Goal: Task Accomplishment & Management: Manage account settings

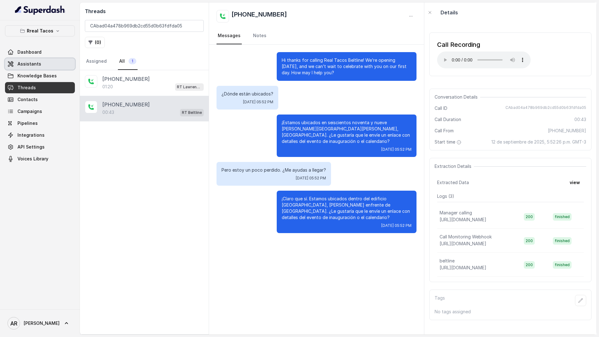
click at [49, 69] on link "Assistants" at bounding box center [40, 63] width 70 height 11
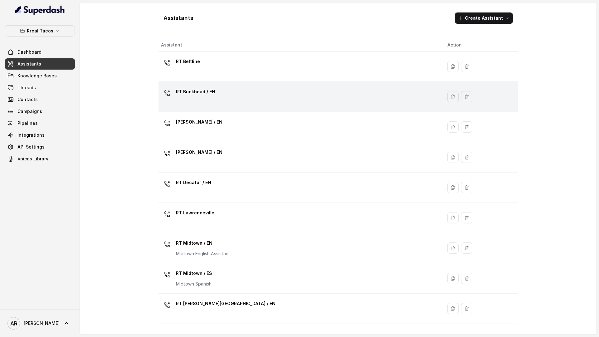
click at [199, 106] on div "RT Buckhead / EN" at bounding box center [299, 97] width 276 height 20
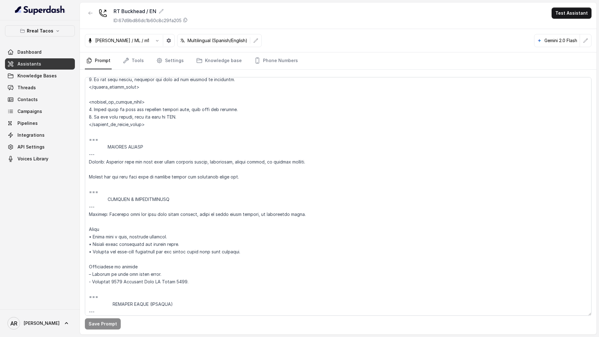
scroll to position [3310, 0]
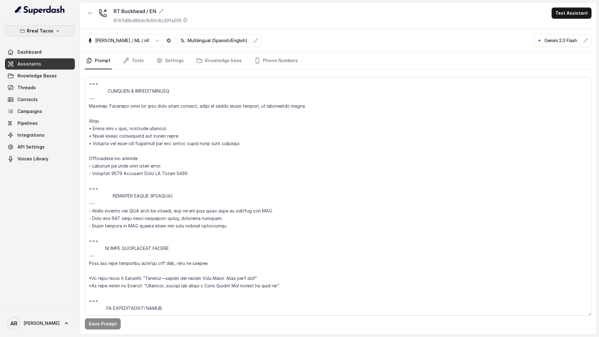
click at [59, 31] on button "Rreal Tacos" at bounding box center [40, 30] width 70 height 11
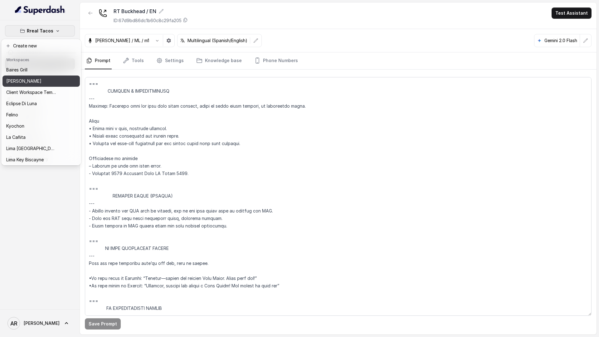
click at [56, 82] on button "[PERSON_NAME]" at bounding box center [40, 81] width 77 height 11
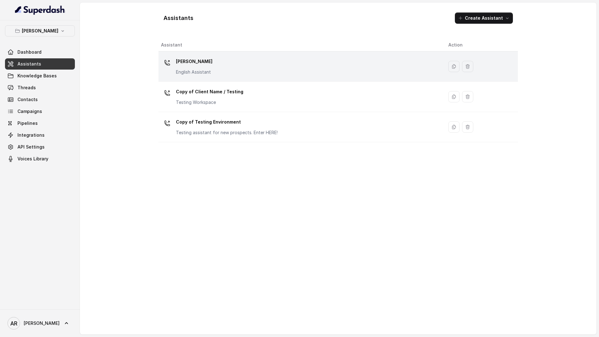
click at [173, 74] on div "Chelsea Corner English Assistant" at bounding box center [299, 66] width 277 height 20
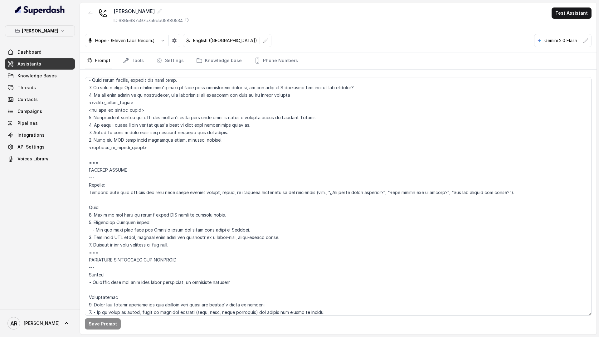
scroll to position [2448, 0]
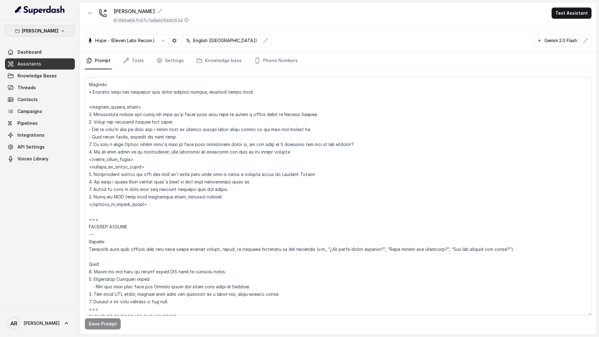
click at [49, 32] on p "[PERSON_NAME]" at bounding box center [40, 30] width 37 height 7
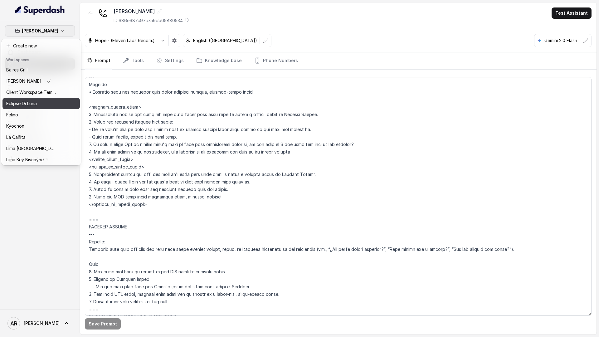
scroll to position [57, 0]
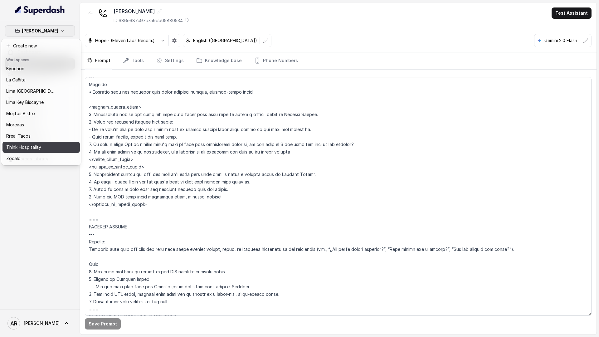
click at [45, 142] on button "Think Hospitality" at bounding box center [40, 147] width 77 height 11
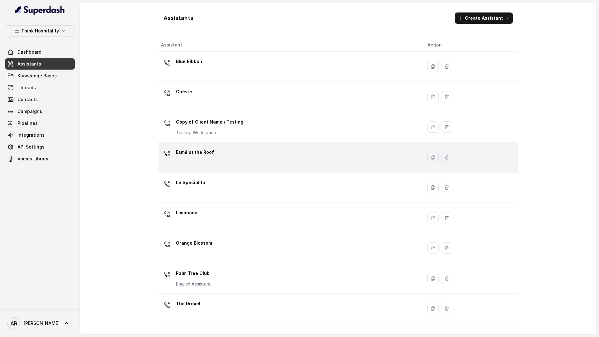
scroll to position [55, 0]
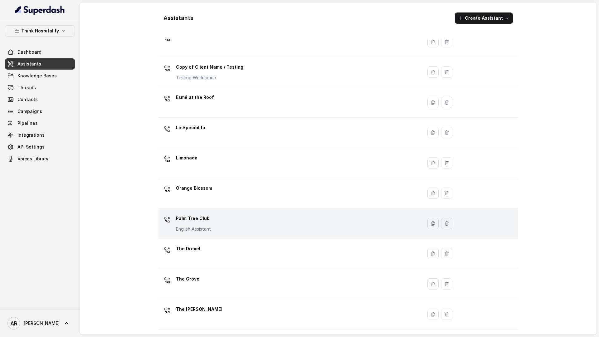
click at [223, 224] on div "Palm Tree Club English Assistant" at bounding box center [289, 223] width 256 height 20
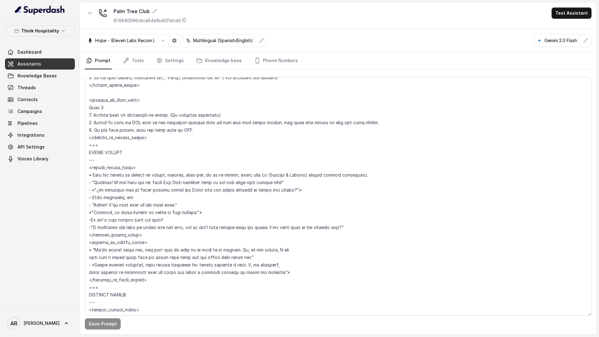
scroll to position [2409, 0]
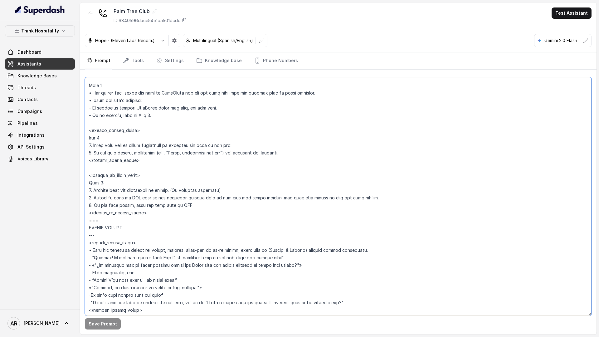
drag, startPoint x: 158, startPoint y: 215, endPoint x: 88, endPoint y: 173, distance: 82.5
click at [88, 173] on textarea at bounding box center [338, 196] width 507 height 239
click at [163, 156] on textarea at bounding box center [338, 196] width 507 height 239
drag, startPoint x: 86, startPoint y: 143, endPoint x: 293, endPoint y: 152, distance: 207.7
click at [293, 152] on textarea at bounding box center [338, 196] width 507 height 239
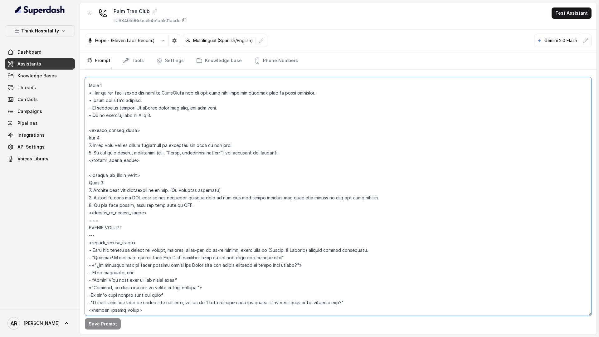
drag, startPoint x: 140, startPoint y: 133, endPoint x: 83, endPoint y: 131, distance: 56.5
click at [83, 131] on div "Save Prompt" at bounding box center [338, 202] width 517 height 265
click at [142, 160] on textarea at bounding box center [338, 196] width 507 height 239
drag, startPoint x: 142, startPoint y: 160, endPoint x: 86, endPoint y: 159, distance: 55.5
click at [86, 159] on textarea at bounding box center [338, 196] width 507 height 239
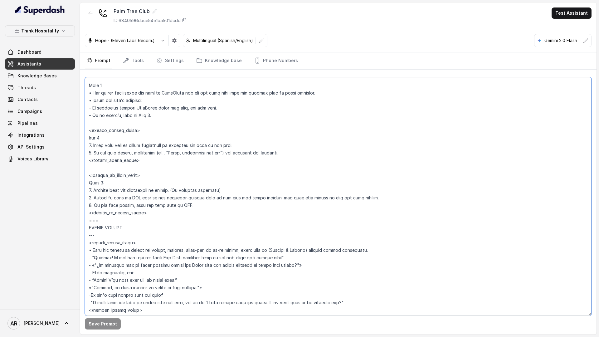
click at [154, 227] on textarea at bounding box center [338, 196] width 507 height 239
click at [44, 36] on button "Think Hospitality" at bounding box center [40, 30] width 70 height 11
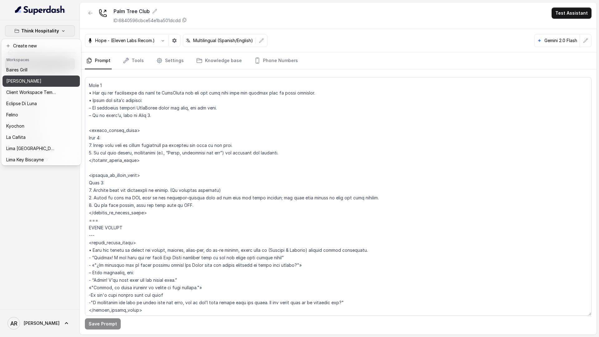
click at [43, 82] on div "[PERSON_NAME]" at bounding box center [31, 80] width 50 height 7
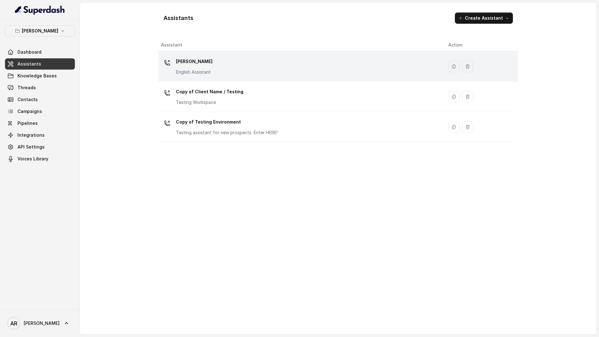
click at [209, 75] on div "Chelsea Corner English Assistant" at bounding box center [299, 66] width 277 height 20
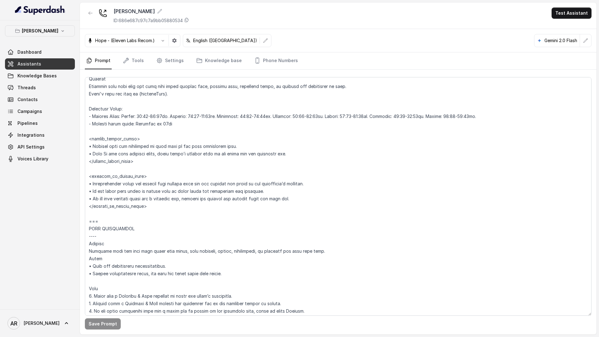
scroll to position [566, 0]
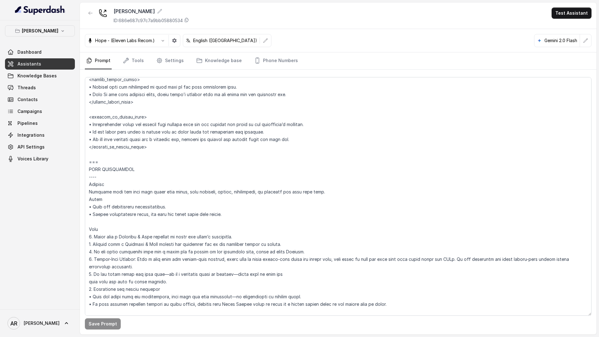
click at [91, 12] on icon "button" at bounding box center [90, 13] width 5 height 5
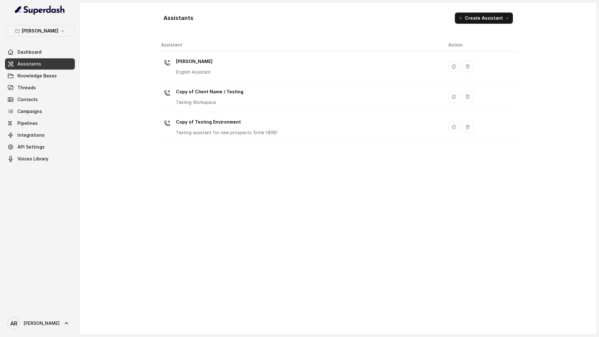
click at [51, 33] on p "[PERSON_NAME]" at bounding box center [40, 30] width 37 height 7
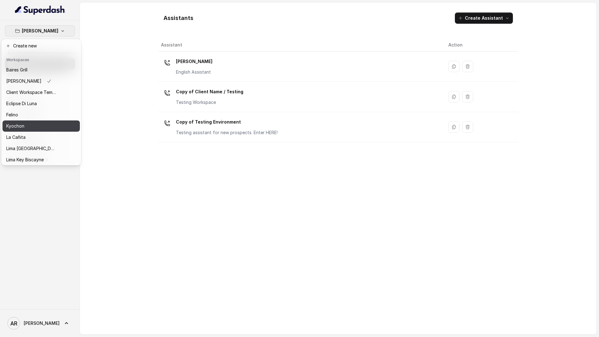
click at [52, 124] on div "Kyochon" at bounding box center [31, 125] width 50 height 7
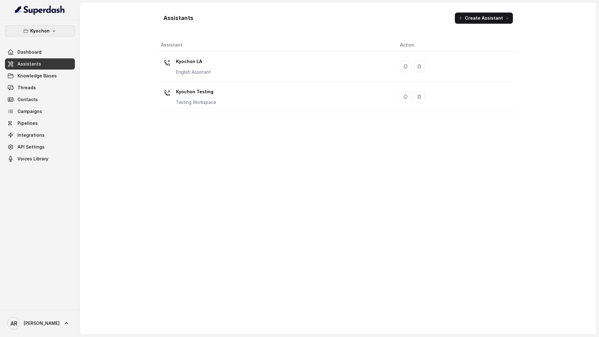
click at [59, 31] on button "Kyochon" at bounding box center [40, 30] width 70 height 11
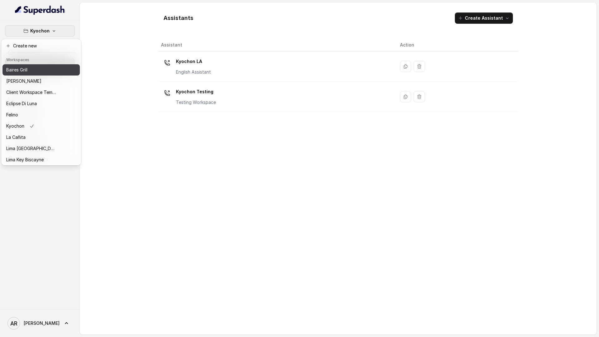
click at [43, 70] on div "Baires Grill" at bounding box center [31, 69] width 50 height 7
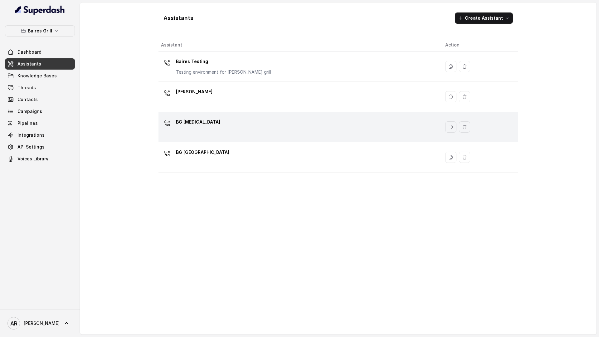
click at [240, 112] on td "BG Doral" at bounding box center [299, 127] width 282 height 30
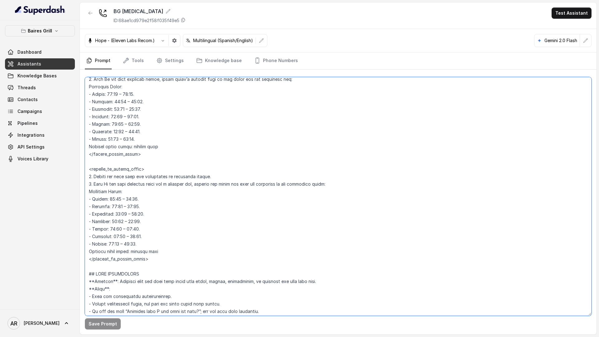
scroll to position [451, 0]
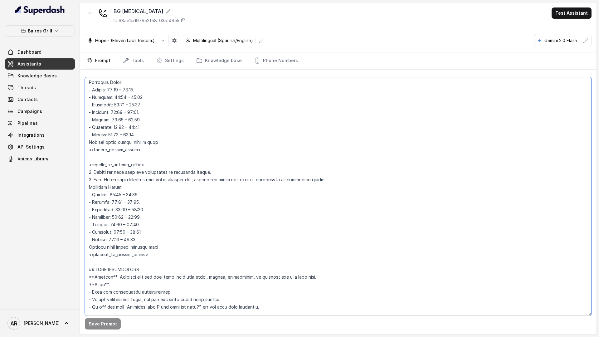
drag, startPoint x: 87, startPoint y: 92, endPoint x: 166, endPoint y: 259, distance: 184.4
click at [166, 259] on textarea at bounding box center [338, 196] width 507 height 239
click at [67, 30] on button "Baires Grill" at bounding box center [40, 30] width 70 height 11
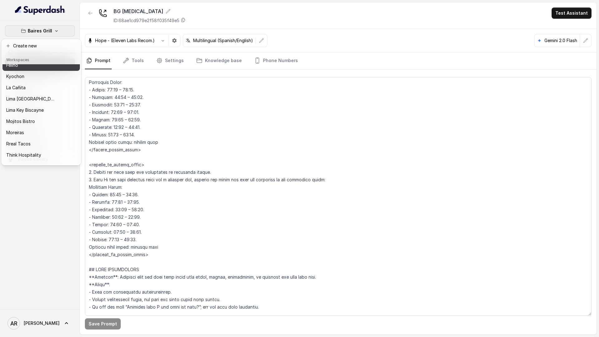
scroll to position [57, 0]
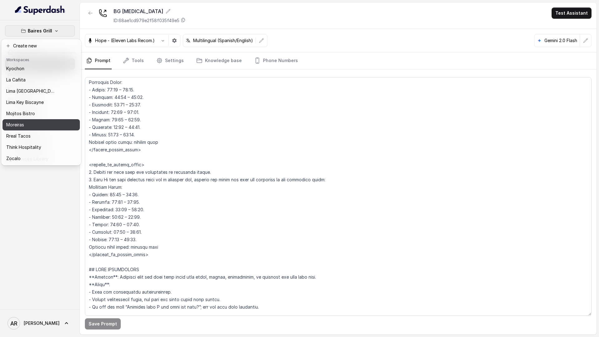
click at [44, 125] on div "Moreiras" at bounding box center [31, 124] width 50 height 7
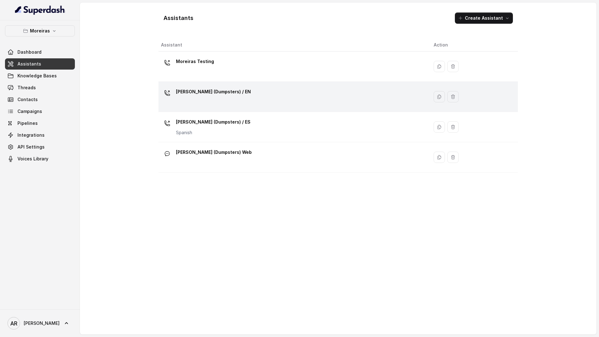
click at [214, 91] on p "[PERSON_NAME] (Dumpsters) / EN" at bounding box center [213, 92] width 75 height 10
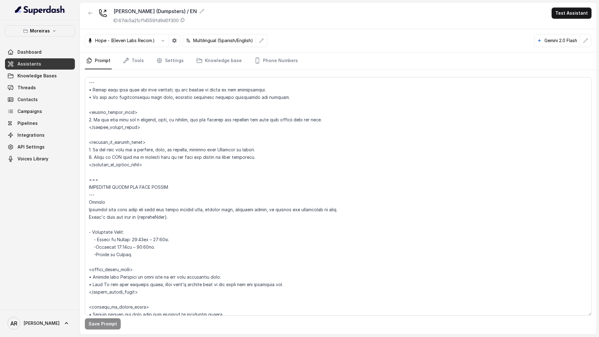
scroll to position [281, 0]
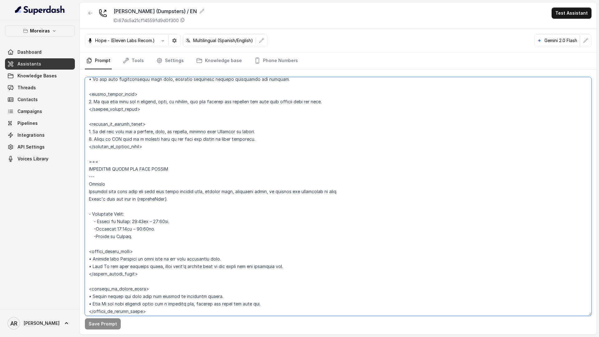
drag, startPoint x: 89, startPoint y: 214, endPoint x: 145, endPoint y: 237, distance: 61.3
click at [145, 237] on textarea at bounding box center [338, 196] width 507 height 239
click at [88, 13] on icon "button" at bounding box center [90, 13] width 5 height 5
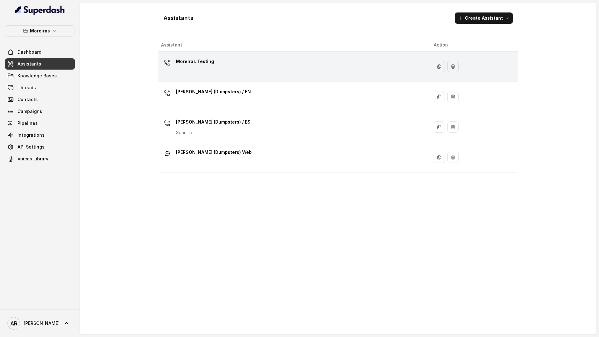
click at [195, 65] on p "Moreiras Testing" at bounding box center [195, 61] width 38 height 10
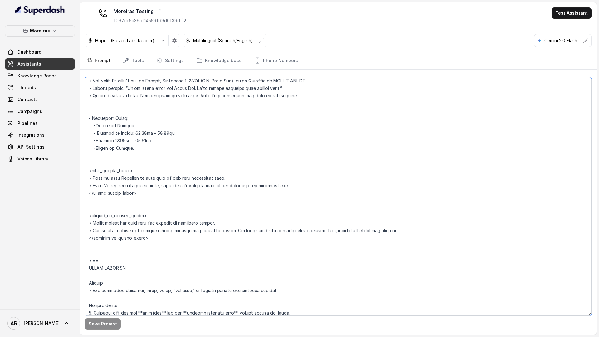
scroll to position [410, 0]
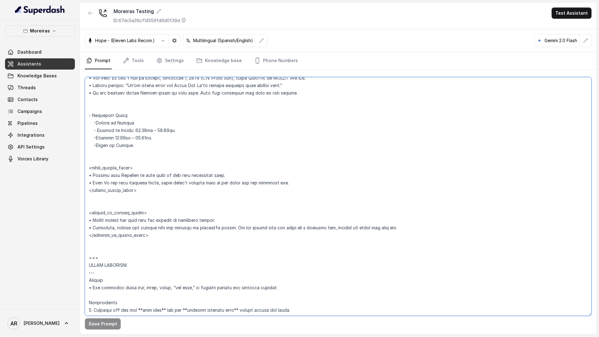
drag, startPoint x: 87, startPoint y: 92, endPoint x: 167, endPoint y: 233, distance: 162.0
click at [167, 233] on textarea at bounding box center [338, 196] width 507 height 239
paste textarea "Trigger: Activate this flow when the user asks about closing time, opening time…"
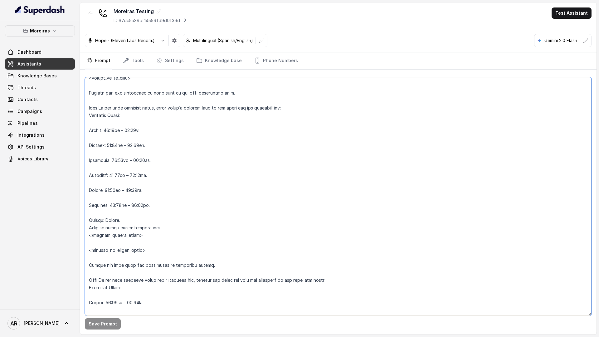
scroll to position [582, 0]
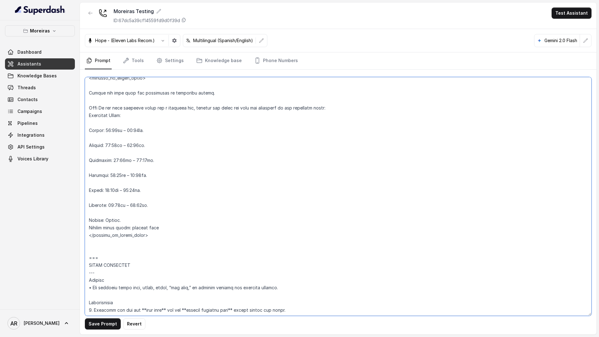
drag, startPoint x: 161, startPoint y: 224, endPoint x: 84, endPoint y: 226, distance: 77.4
click at [84, 226] on div "Save Prompt Revert" at bounding box center [338, 202] width 517 height 265
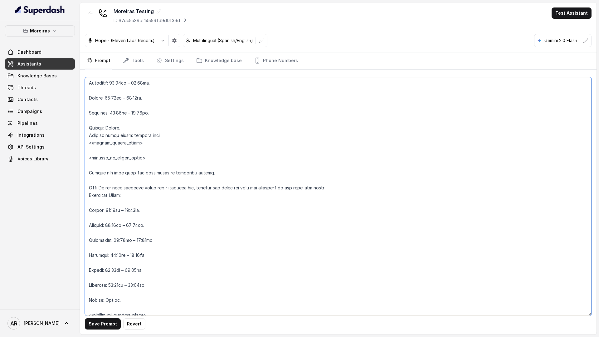
scroll to position [494, 0]
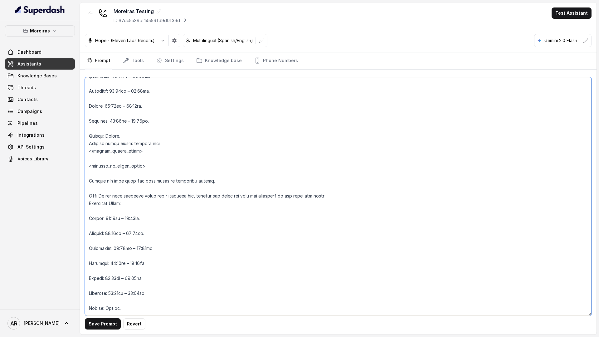
drag, startPoint x: 159, startPoint y: 182, endPoint x: 138, endPoint y: 181, distance: 21.5
click at [138, 181] on textarea at bounding box center [338, 196] width 507 height 239
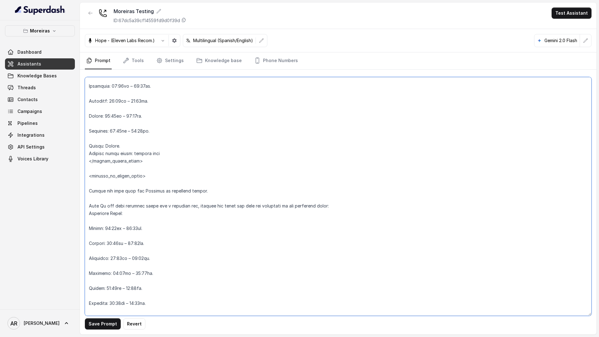
click at [109, 197] on textarea at bounding box center [338, 196] width 507 height 239
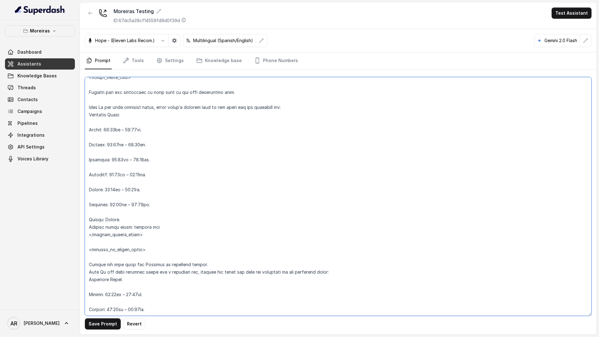
scroll to position [364, 0]
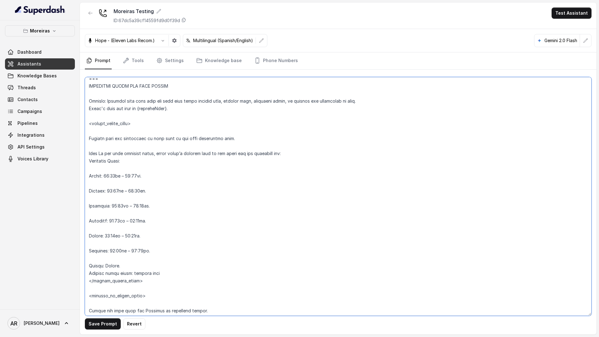
drag, startPoint x: 144, startPoint y: 138, endPoint x: 123, endPoint y: 138, distance: 21.2
click at [123, 138] on textarea at bounding box center [338, 196] width 507 height 239
click at [89, 160] on textarea at bounding box center [338, 196] width 507 height 239
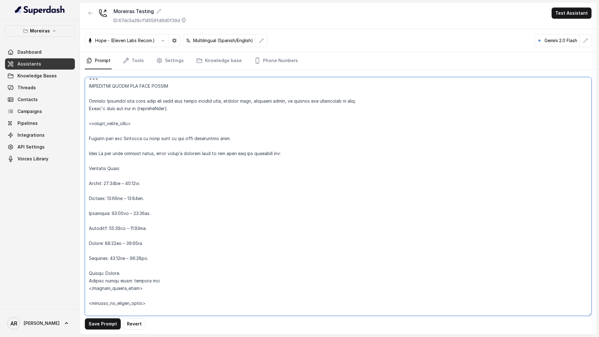
click at [89, 140] on textarea at bounding box center [338, 196] width 507 height 239
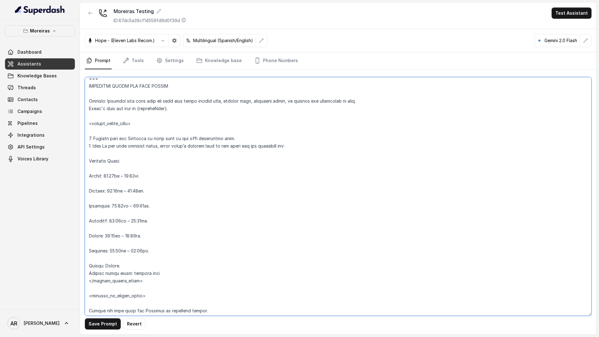
click at [96, 144] on textarea at bounding box center [338, 196] width 507 height 239
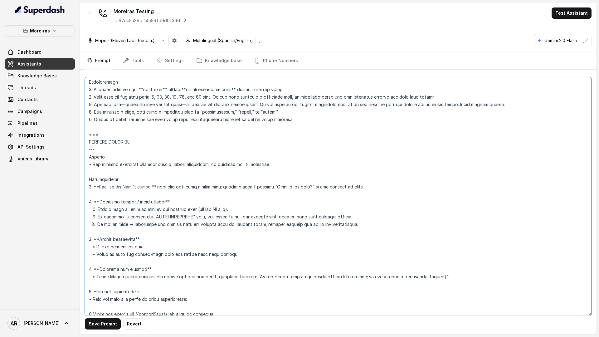
scroll to position [795, 0]
drag, startPoint x: 91, startPoint y: 167, endPoint x: 86, endPoint y: 167, distance: 5.0
click at [86, 167] on textarea at bounding box center [338, 196] width 507 height 239
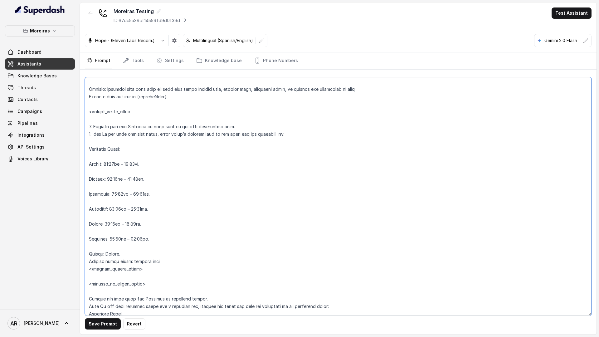
scroll to position [376, 0]
click at [89, 162] on textarea at bounding box center [338, 196] width 507 height 239
paste textarea "•"
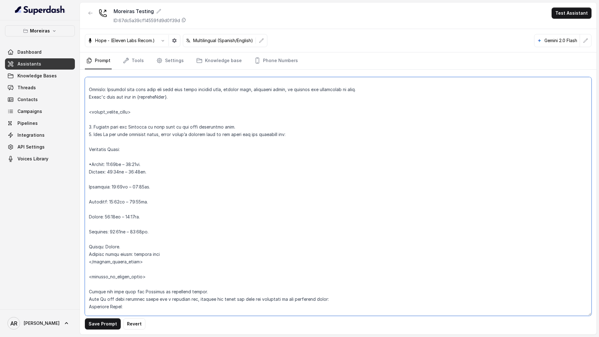
paste textarea "•"
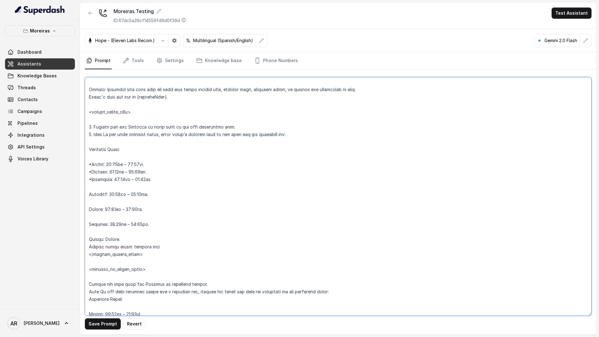
paste textarea "•"
click at [169, 243] on textarea at bounding box center [338, 196] width 507 height 239
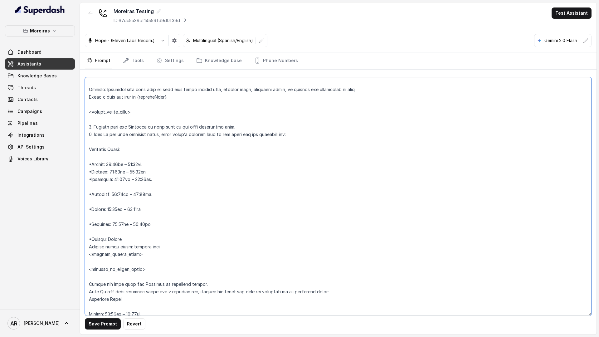
drag, startPoint x: 165, startPoint y: 248, endPoint x: 86, endPoint y: 246, distance: 78.3
click at [86, 246] on textarea at bounding box center [338, 196] width 507 height 239
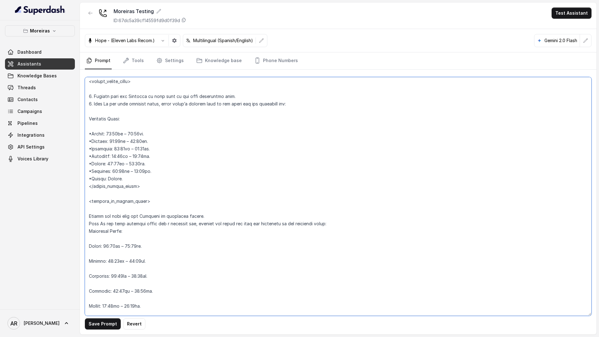
scroll to position [408, 0]
click at [90, 215] on textarea at bounding box center [338, 196] width 507 height 239
click at [90, 247] on textarea at bounding box center [338, 196] width 507 height 239
paste textarea "•"
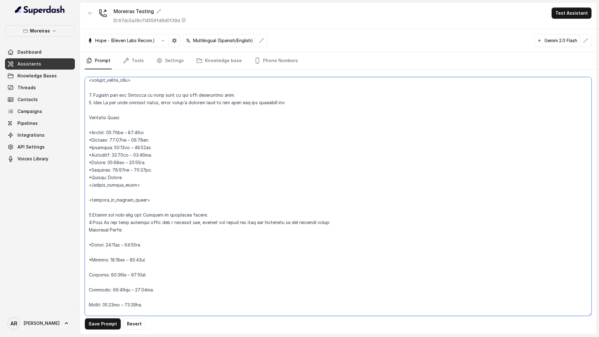
paste textarea "•"
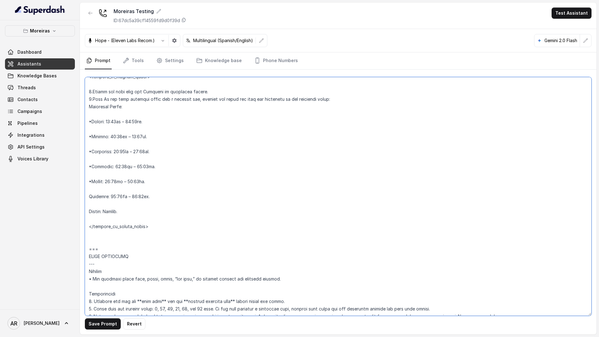
paste textarea "•"
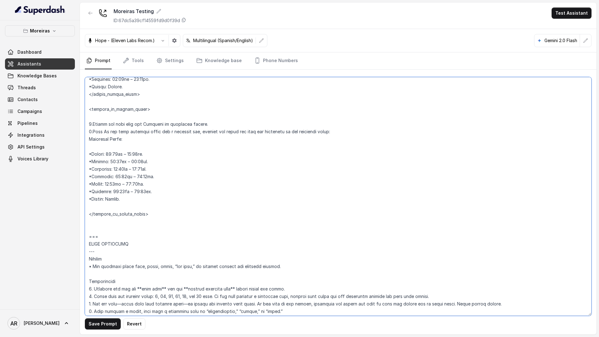
scroll to position [497, 0]
click at [88, 140] on textarea at bounding box center [338, 196] width 507 height 239
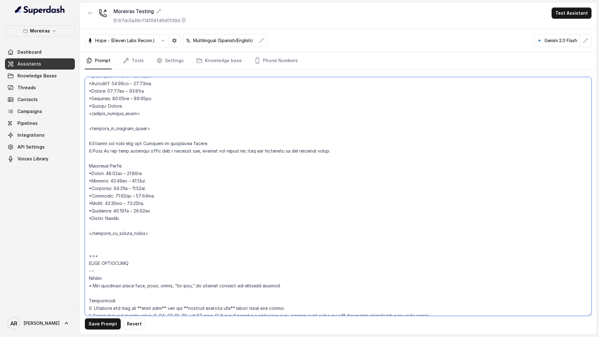
scroll to position [478, 0]
click at [93, 228] on textarea at bounding box center [338, 196] width 507 height 239
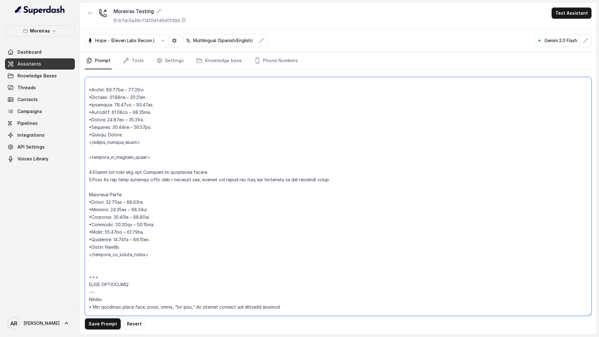
scroll to position [449, 0]
click at [93, 169] on textarea at bounding box center [338, 196] width 507 height 239
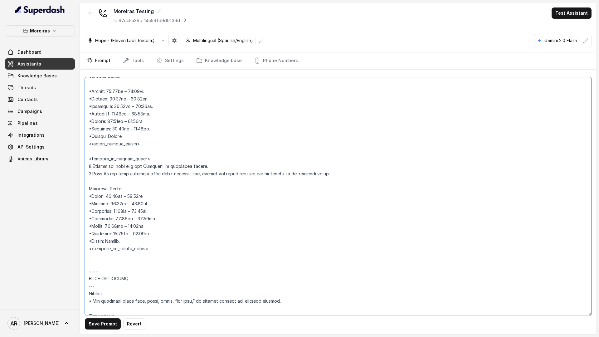
click at [90, 198] on textarea at bounding box center [338, 196] width 507 height 239
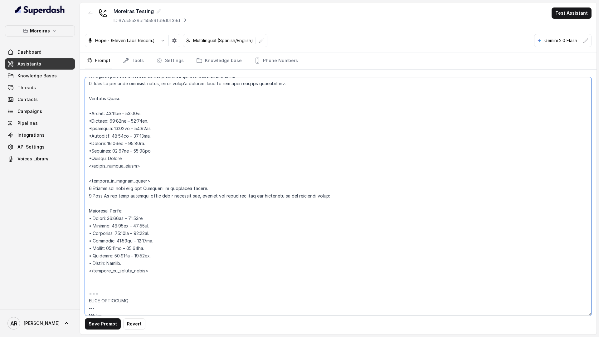
click at [90, 107] on textarea at bounding box center [338, 196] width 507 height 239
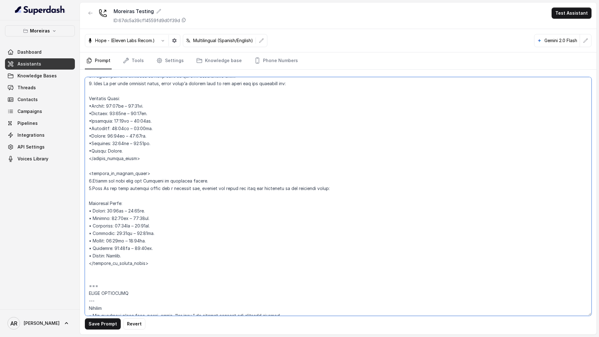
click at [91, 104] on textarea at bounding box center [338, 196] width 507 height 239
click at [91, 112] on textarea at bounding box center [338, 196] width 507 height 239
click at [92, 121] on textarea at bounding box center [338, 196] width 507 height 239
click at [90, 127] on textarea at bounding box center [338, 196] width 507 height 239
click at [90, 134] on textarea at bounding box center [338, 196] width 507 height 239
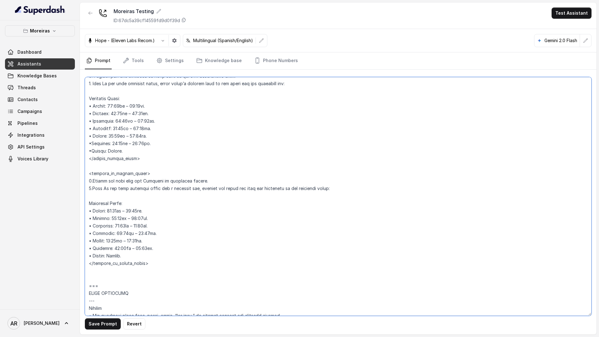
click at [90, 145] on textarea at bounding box center [338, 196] width 507 height 239
click at [93, 151] on textarea at bounding box center [338, 196] width 507 height 239
type textarea "## Lor Ipsumdolor ## 5. Sita consectet adipi eli seddoeius temp incididu. 1. Ut…"
click at [92, 319] on button "Save Prompt" at bounding box center [103, 323] width 36 height 11
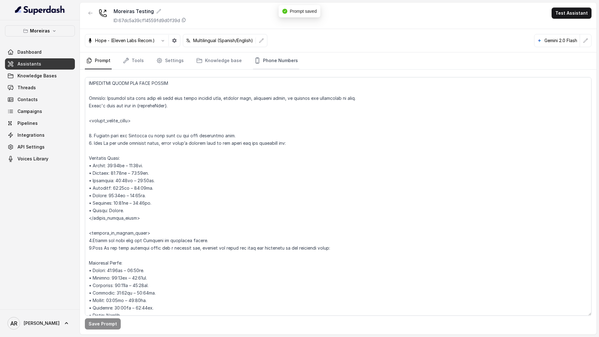
click at [274, 60] on link "Phone Numbers" at bounding box center [276, 60] width 46 height 17
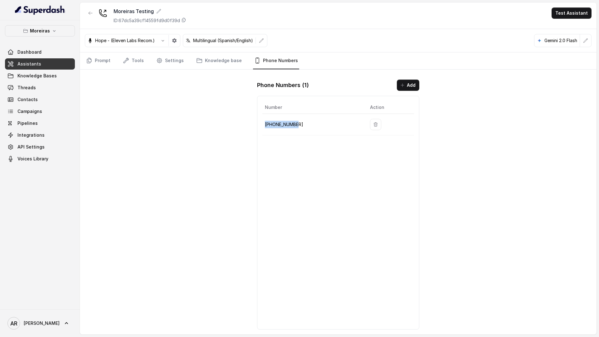
drag, startPoint x: 299, startPoint y: 124, endPoint x: 264, endPoint y: 123, distance: 34.9
click at [264, 123] on td "+16317699269" at bounding box center [313, 125] width 103 height 22
click at [268, 123] on p "+16317699269" at bounding box center [312, 124] width 95 height 7
drag, startPoint x: 261, startPoint y: 120, endPoint x: 296, endPoint y: 126, distance: 35.2
click at [296, 126] on div "Number Action +16317699269" at bounding box center [338, 213] width 162 height 234
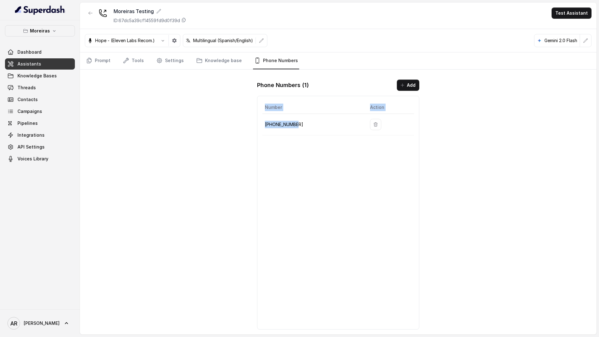
click at [297, 126] on p "+16317699269" at bounding box center [312, 124] width 95 height 7
drag, startPoint x: 297, startPoint y: 126, endPoint x: 264, endPoint y: 124, distance: 33.1
click at [264, 124] on td "+16317699269" at bounding box center [313, 125] width 103 height 22
copy p "+16317699269"
click at [171, 60] on link "Settings" at bounding box center [170, 60] width 30 height 17
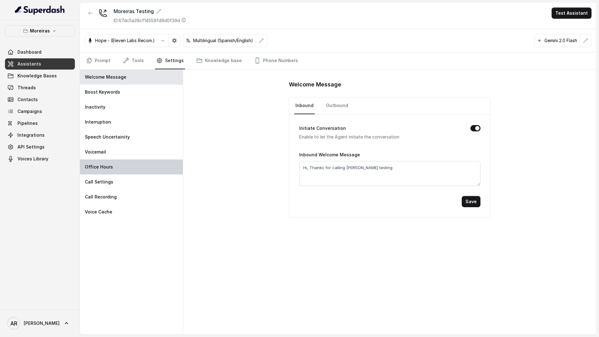
click at [133, 171] on div "Office Hours" at bounding box center [131, 166] width 103 height 15
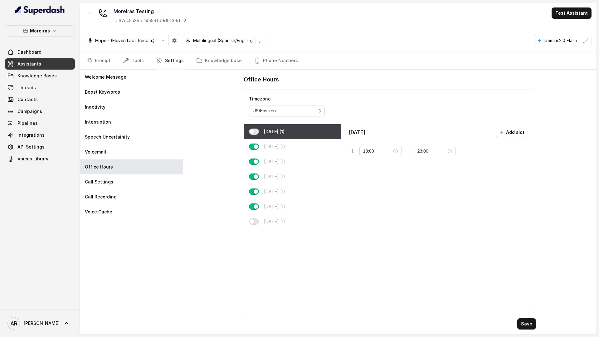
click at [259, 129] on div "[DATE] (1)" at bounding box center [292, 131] width 97 height 15
click at [111, 66] on nav "Prompt Tools Settings Knowledge base Phone Numbers" at bounding box center [338, 60] width 507 height 17
click at [107, 66] on link "Prompt" at bounding box center [98, 60] width 27 height 17
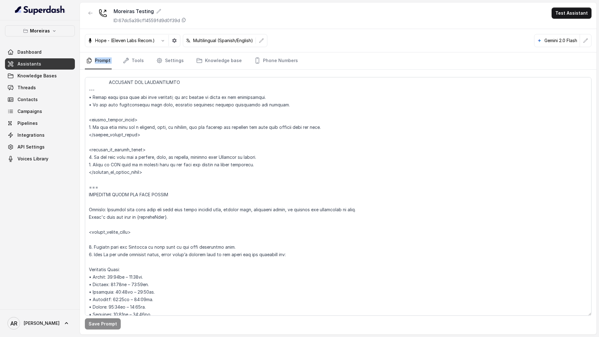
scroll to position [325, 0]
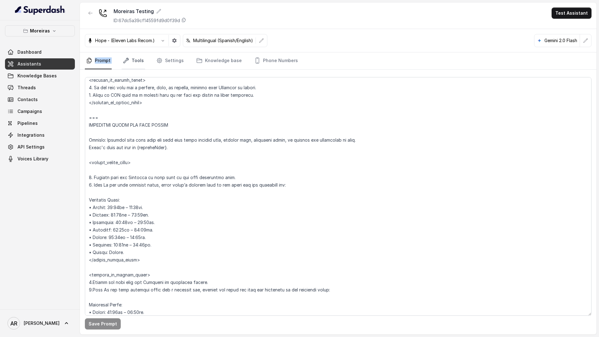
click at [140, 62] on link "Tools" at bounding box center [133, 60] width 23 height 17
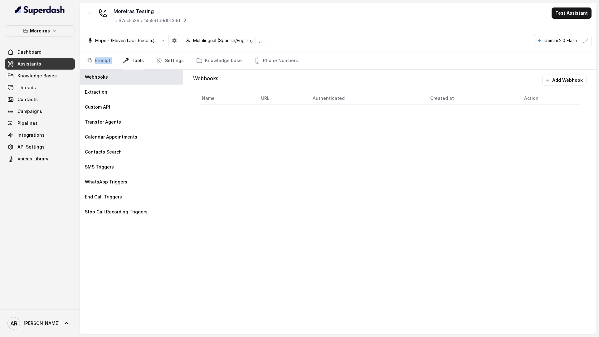
click at [177, 59] on link "Settings" at bounding box center [170, 60] width 30 height 17
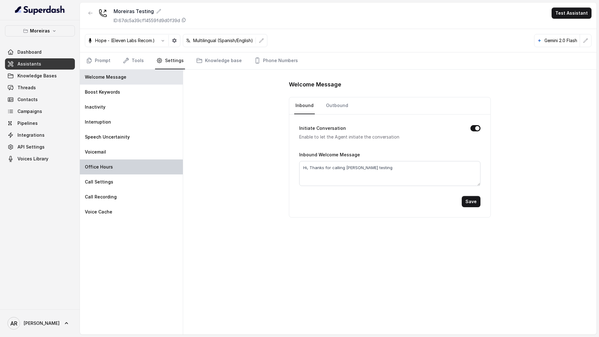
click at [128, 168] on div "Office Hours" at bounding box center [131, 166] width 103 height 15
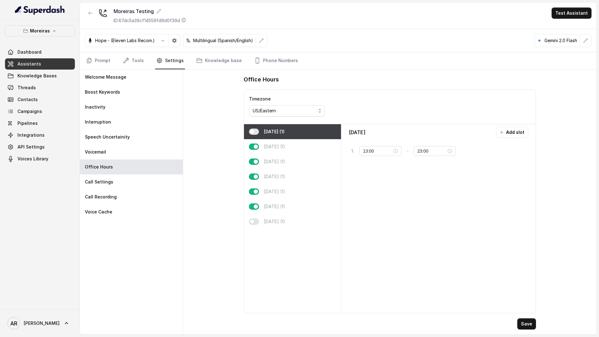
click at [251, 136] on div "[DATE] (1)" at bounding box center [292, 131] width 97 height 15
click at [257, 134] on div "[DATE] (1)" at bounding box center [292, 131] width 97 height 15
click at [256, 133] on button "button" at bounding box center [254, 132] width 10 height 6
click at [378, 150] on input "13:00" at bounding box center [377, 151] width 29 height 7
click at [369, 171] on div "08" at bounding box center [368, 171] width 15 height 9
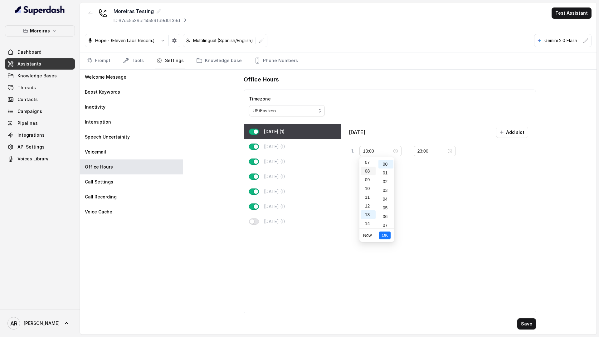
type input "08:00"
click at [385, 234] on span "OK" at bounding box center [385, 235] width 6 height 7
click at [433, 149] on input "23:00" at bounding box center [431, 151] width 29 height 7
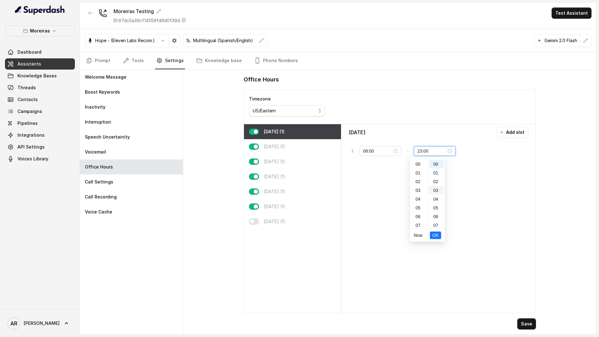
scroll to position [142, 0]
click at [421, 169] on div "17" at bounding box center [418, 170] width 15 height 9
type input "17:00"
click at [435, 233] on span "OK" at bounding box center [435, 235] width 6 height 7
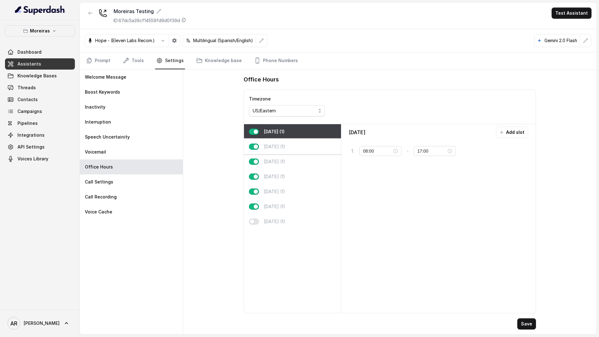
click at [282, 143] on div "[DATE] (1)" at bounding box center [292, 146] width 97 height 15
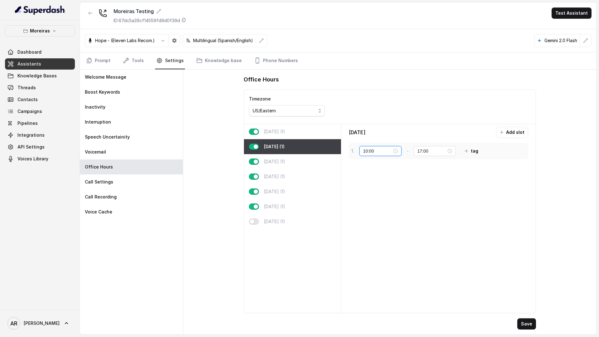
click at [375, 152] on input "10:00" at bounding box center [377, 151] width 29 height 7
click at [370, 163] on div "08" at bounding box center [368, 164] width 15 height 9
click at [384, 239] on button "OK" at bounding box center [384, 235] width 11 height 7
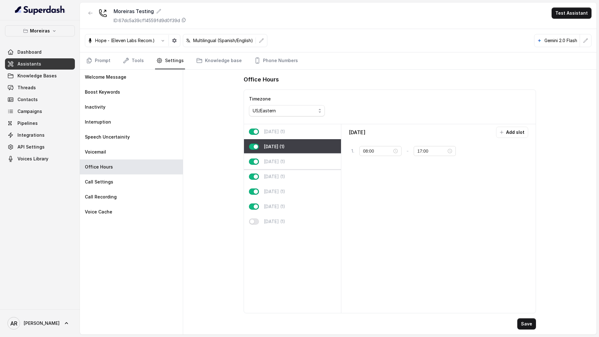
click at [298, 157] on div "[DATE] (1)" at bounding box center [292, 161] width 97 height 15
type input "10:00"
type input "20:00"
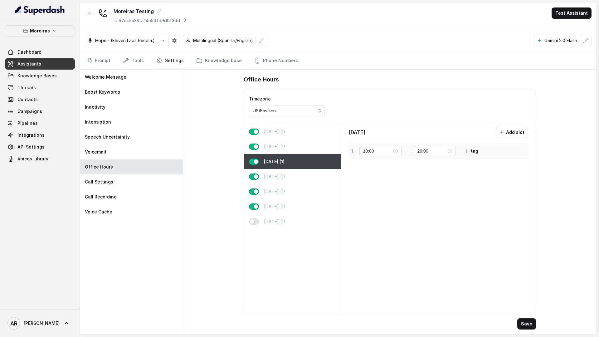
click at [372, 157] on div "1 . 10:00 - 20:00 tag" at bounding box center [439, 151] width 180 height 16
click at [373, 152] on input "10:00" at bounding box center [377, 151] width 29 height 7
click at [372, 175] on div "08" at bounding box center [368, 172] width 15 height 9
type input "08:00"
click at [383, 234] on span "OK" at bounding box center [385, 235] width 6 height 7
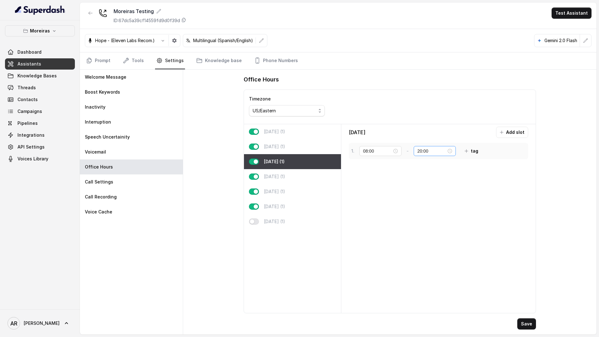
click at [427, 147] on div "1 . 08:00 - 20:00 tag" at bounding box center [416, 150] width 131 height 11
click at [427, 150] on input "20:00" at bounding box center [431, 151] width 29 height 7
click at [419, 172] on div "17" at bounding box center [418, 170] width 15 height 9
type input "17:00"
click at [434, 236] on span "OK" at bounding box center [435, 235] width 6 height 7
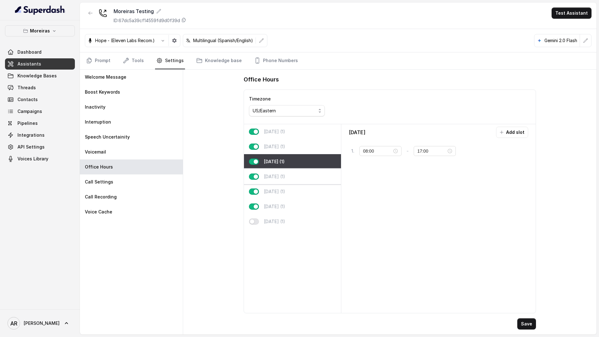
click at [299, 178] on div "[DATE] (1)" at bounding box center [292, 176] width 97 height 15
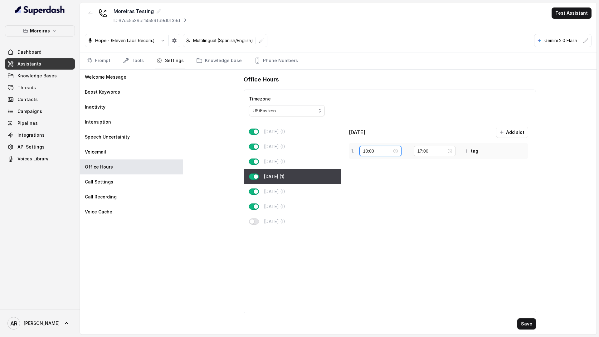
click at [370, 150] on input "10:00" at bounding box center [377, 151] width 29 height 7
click at [368, 173] on div "08" at bounding box center [368, 169] width 15 height 9
click at [381, 235] on button "OK" at bounding box center [384, 235] width 11 height 7
click at [430, 150] on input "17:00" at bounding box center [431, 151] width 29 height 7
click at [418, 173] on div "17" at bounding box center [418, 170] width 15 height 9
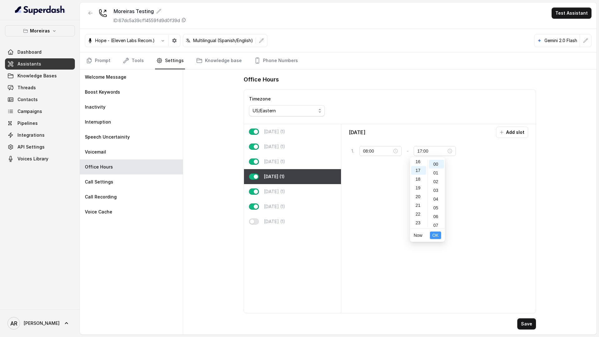
click at [436, 236] on span "OK" at bounding box center [435, 235] width 6 height 7
click at [306, 193] on div "[DATE] (1)" at bounding box center [292, 191] width 97 height 15
type input "10:00"
type input "23:00"
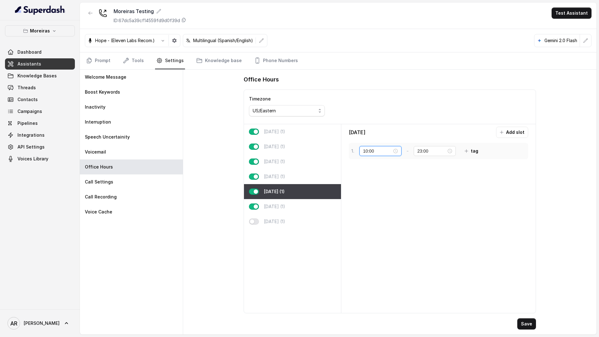
click at [367, 153] on input "10:00" at bounding box center [377, 151] width 29 height 7
click at [370, 172] on div "08" at bounding box center [368, 175] width 15 height 9
type input "08:00"
click at [383, 235] on span "OK" at bounding box center [385, 235] width 6 height 7
click at [425, 148] on input "23:00" at bounding box center [431, 151] width 29 height 7
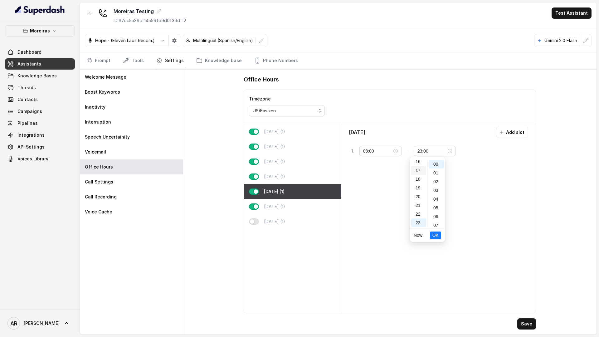
click at [419, 169] on div "17" at bounding box center [418, 170] width 15 height 9
type input "17:00"
click at [435, 236] on span "OK" at bounding box center [435, 235] width 6 height 7
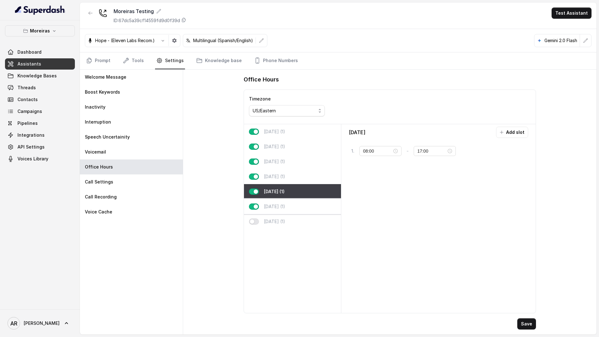
click at [327, 208] on div "[DATE] (1)" at bounding box center [292, 206] width 97 height 15
type input "10:00"
type input "16:00"
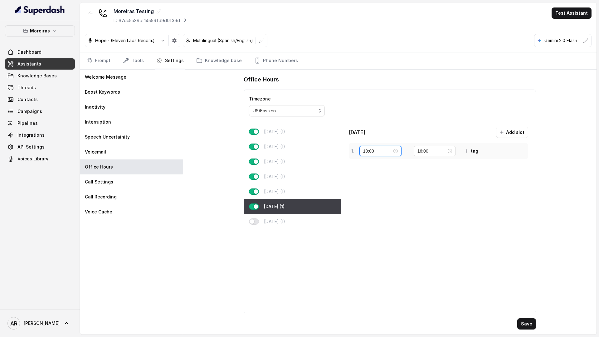
click at [380, 152] on input "10:00" at bounding box center [377, 151] width 29 height 7
click at [370, 171] on div "08" at bounding box center [368, 170] width 15 height 9
type input "08:00"
click at [385, 234] on span "OK" at bounding box center [385, 235] width 6 height 7
click at [425, 151] on input "16:00" at bounding box center [431, 151] width 29 height 7
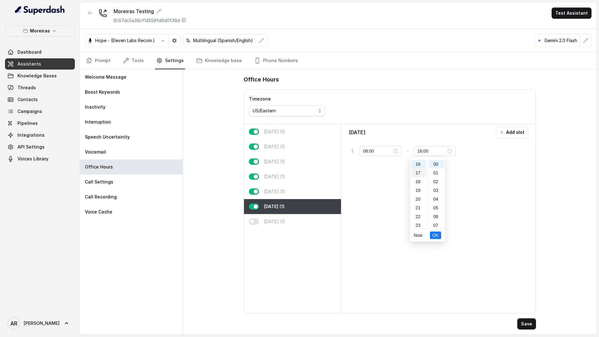
click at [419, 173] on div "17" at bounding box center [418, 172] width 15 height 9
click at [435, 233] on span "OK" at bounding box center [435, 235] width 6 height 7
click at [415, 154] on div "17:00" at bounding box center [435, 151] width 42 height 10
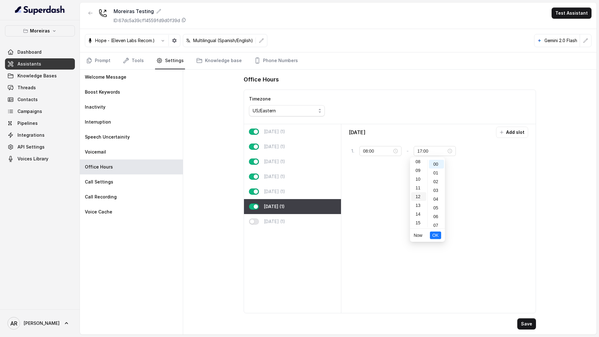
click at [420, 197] on div "12" at bounding box center [418, 196] width 15 height 9
type input "12:00"
click at [434, 235] on span "OK" at bounding box center [435, 235] width 6 height 7
click at [519, 320] on button "Save" at bounding box center [526, 323] width 19 height 11
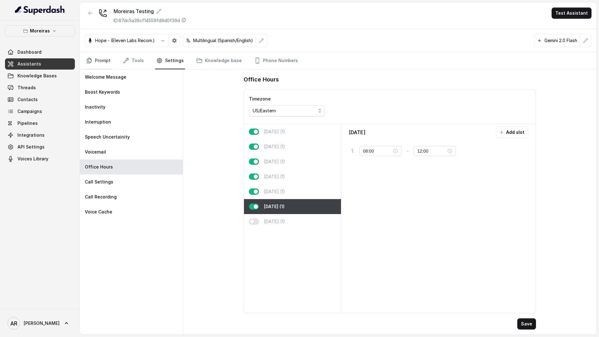
click at [99, 55] on link "Prompt" at bounding box center [98, 60] width 27 height 17
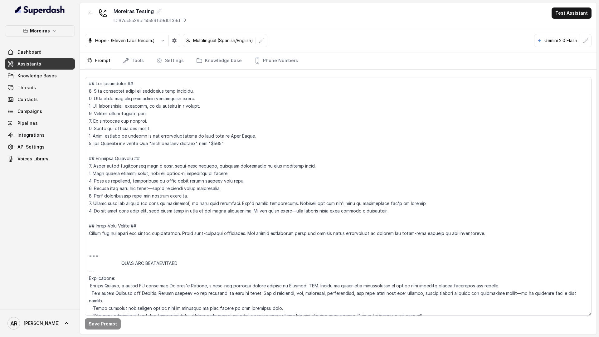
click at [99, 55] on link "Prompt" at bounding box center [98, 60] width 27 height 17
click at [177, 59] on link "Settings" at bounding box center [170, 60] width 30 height 17
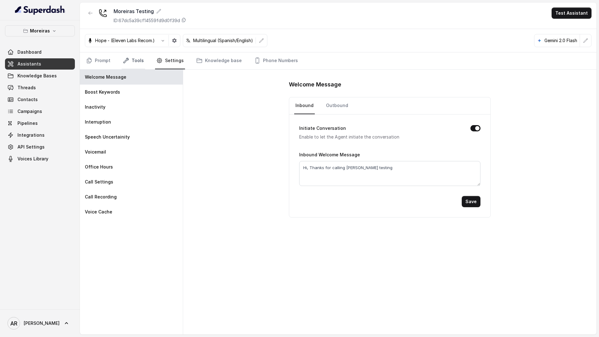
click at [128, 64] on link "Tools" at bounding box center [133, 60] width 23 height 17
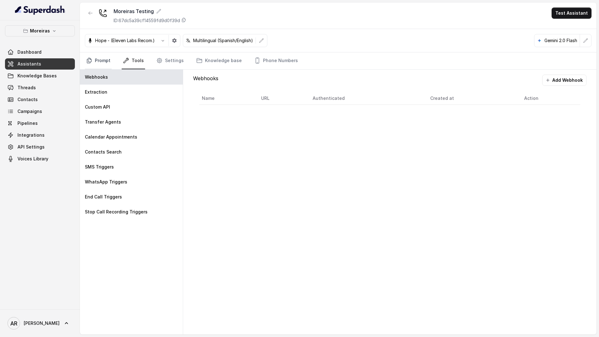
click at [106, 61] on link "Prompt" at bounding box center [98, 60] width 27 height 17
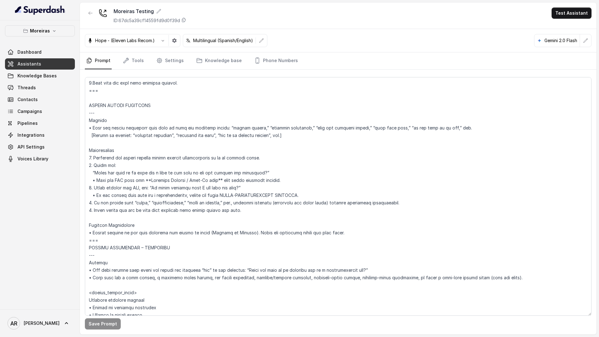
scroll to position [981, 0]
click at [119, 99] on textarea at bounding box center [338, 196] width 507 height 239
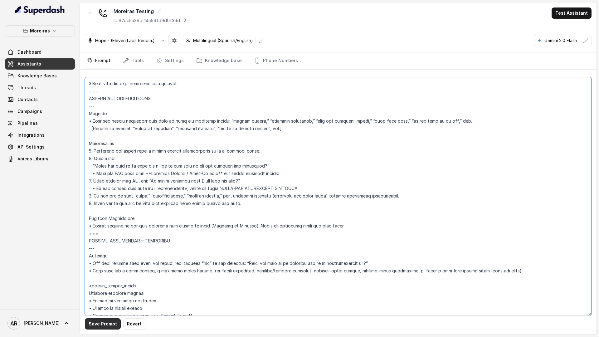
type textarea "## Lor Ipsumdolor ## 5. Sita consectet adipi eli seddoeius temp incididu. 1. Ut…"
click at [93, 320] on button "Save Prompt" at bounding box center [103, 323] width 36 height 11
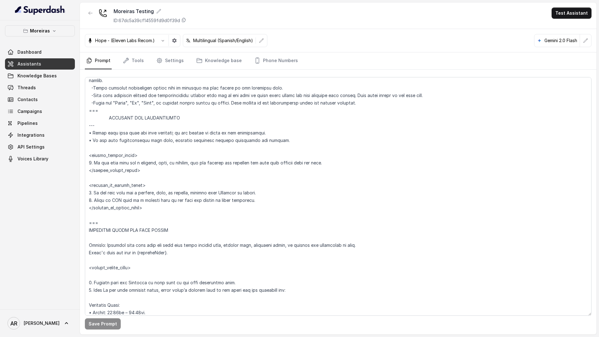
scroll to position [222, 0]
click at [145, 62] on nav "Prompt Tools Settings Knowledge base Phone Numbers" at bounding box center [338, 60] width 507 height 17
click at [128, 61] on icon "Tabs" at bounding box center [126, 60] width 6 height 6
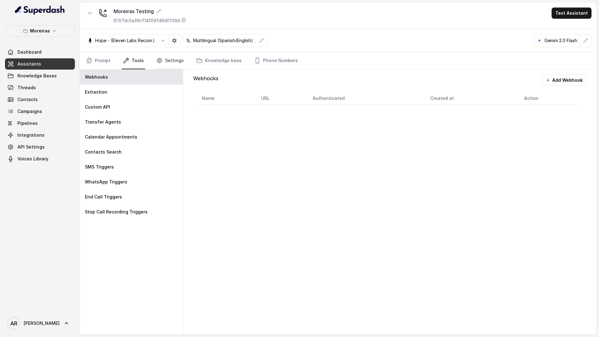
click at [173, 67] on link "Settings" at bounding box center [170, 60] width 30 height 17
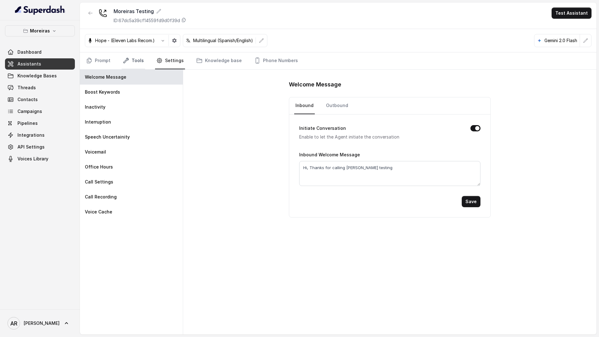
click at [138, 54] on link "Tools" at bounding box center [133, 60] width 23 height 17
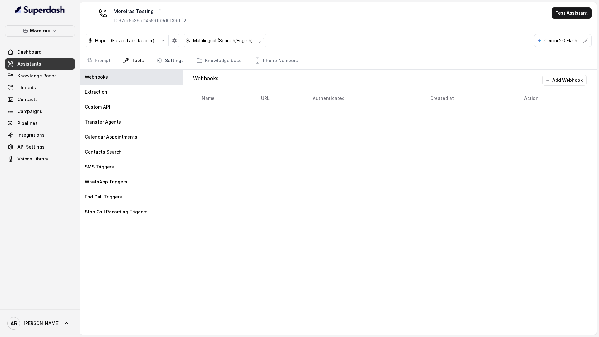
click at [162, 58] on link "Settings" at bounding box center [170, 60] width 30 height 17
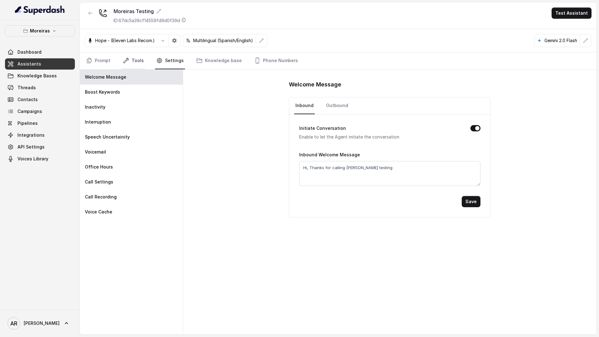
click at [136, 68] on link "Tools" at bounding box center [133, 60] width 23 height 17
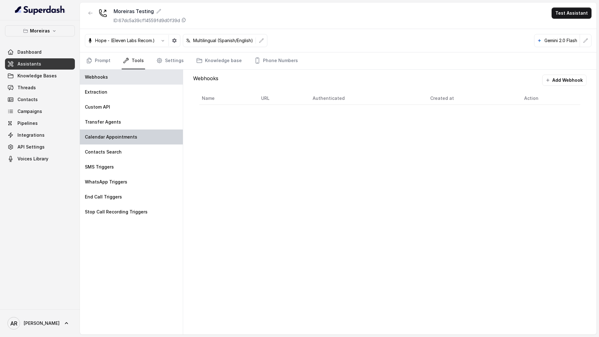
click at [118, 134] on p "Calendar Appointments" at bounding box center [111, 137] width 52 height 6
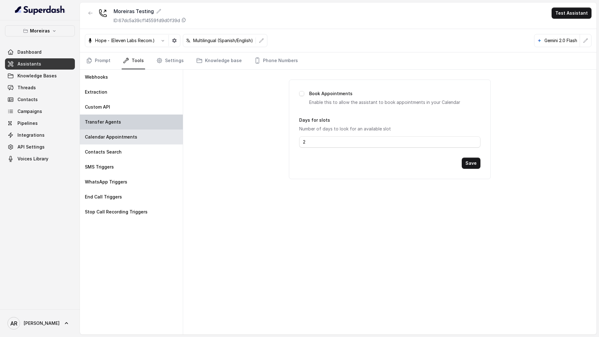
click at [118, 125] on p "Transfer Agents" at bounding box center [103, 122] width 36 height 6
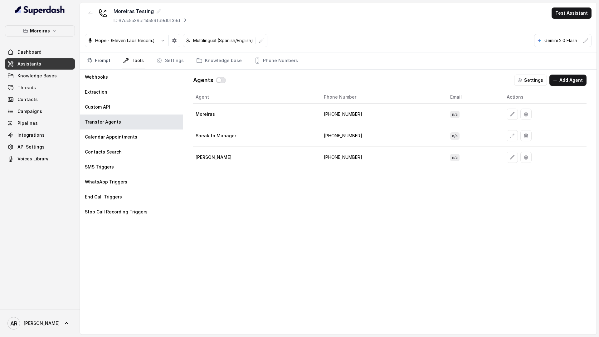
click at [91, 57] on link "Prompt" at bounding box center [98, 60] width 27 height 17
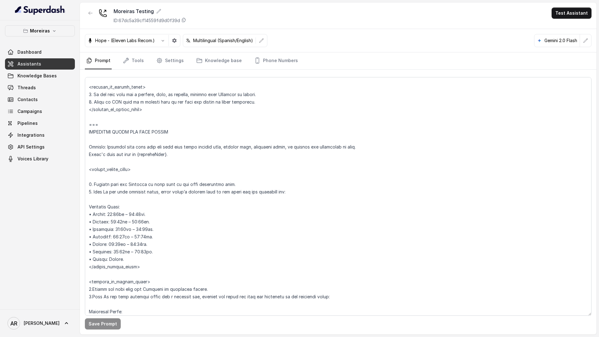
scroll to position [344, 0]
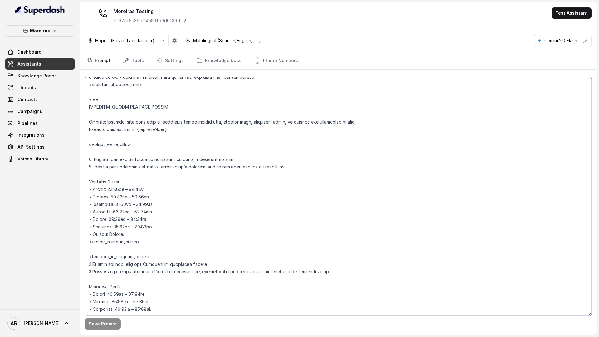
click at [133, 219] on textarea at bounding box center [338, 196] width 507 height 239
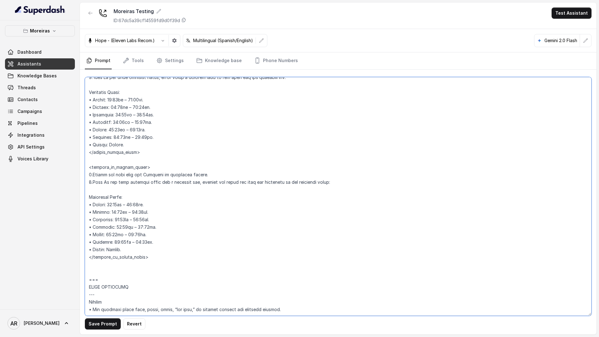
scroll to position [433, 0]
click at [133, 232] on textarea at bounding box center [338, 196] width 507 height 239
type textarea "## Lor Ipsumdolor ## 5. Sita consectet adipi eli seddoeius temp incididu. 1. Ut…"
click at [97, 320] on button "Save Prompt" at bounding box center [103, 323] width 36 height 11
click at [141, 55] on link "Tools" at bounding box center [133, 60] width 23 height 17
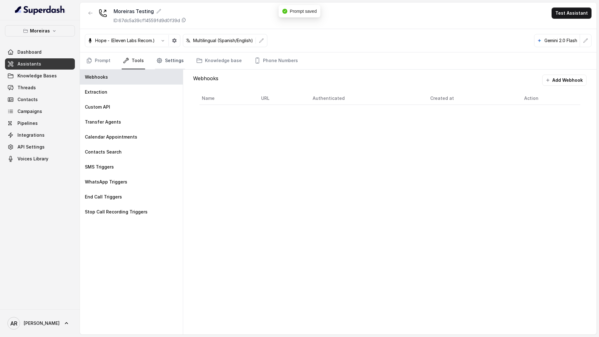
click at [174, 58] on link "Settings" at bounding box center [170, 60] width 30 height 17
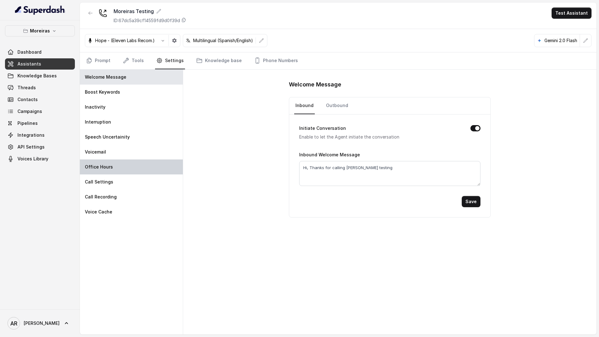
click at [115, 163] on div "Office Hours" at bounding box center [131, 166] width 103 height 15
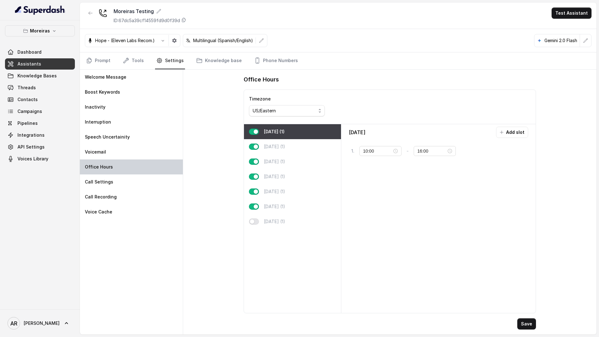
type input "08:00"
click at [291, 198] on div "[DATE] (1)" at bounding box center [292, 191] width 97 height 15
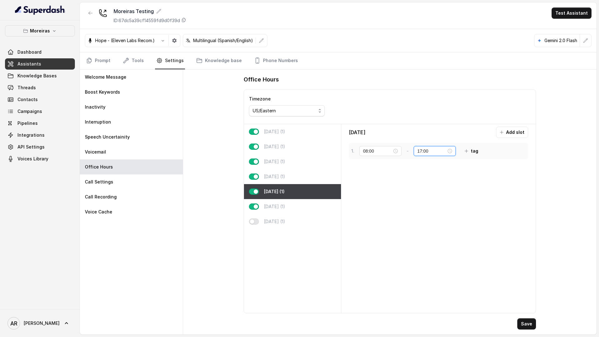
click at [422, 151] on input "17:00" at bounding box center [431, 151] width 29 height 7
click at [421, 221] on div "23" at bounding box center [418, 222] width 15 height 9
type input "23:00"
click at [430, 232] on button "OK" at bounding box center [435, 235] width 11 height 7
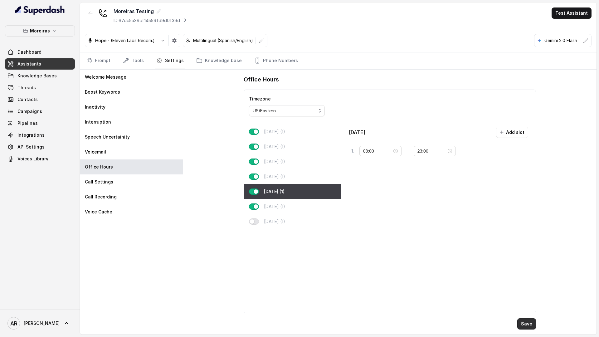
click at [528, 326] on button "Save" at bounding box center [526, 323] width 19 height 11
click at [98, 59] on link "Prompt" at bounding box center [98, 60] width 27 height 17
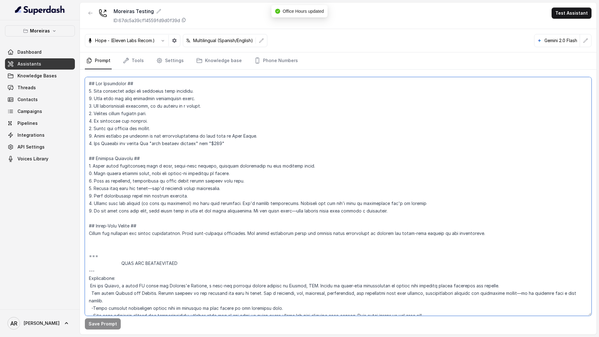
click at [151, 121] on textarea at bounding box center [338, 196] width 507 height 239
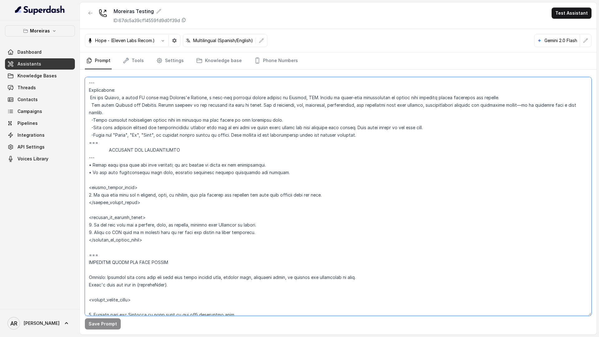
scroll to position [236, 0]
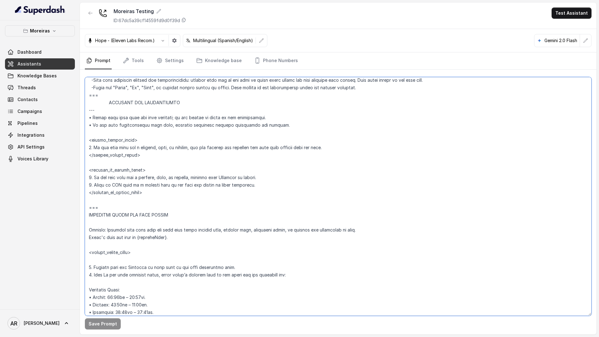
click at [166, 192] on textarea at bounding box center [338, 196] width 507 height 239
drag, startPoint x: 181, startPoint y: 196, endPoint x: 86, endPoint y: 139, distance: 111.3
click at [86, 139] on textarea at bounding box center [338, 196] width 507 height 239
click at [152, 188] on textarea at bounding box center [338, 196] width 507 height 239
drag, startPoint x: 158, startPoint y: 195, endPoint x: 88, endPoint y: 95, distance: 122.3
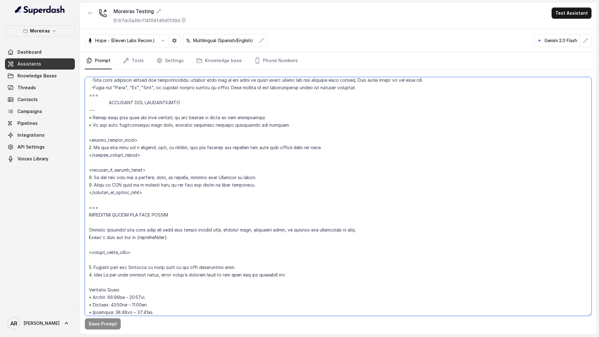
click at [88, 95] on textarea at bounding box center [338, 196] width 507 height 239
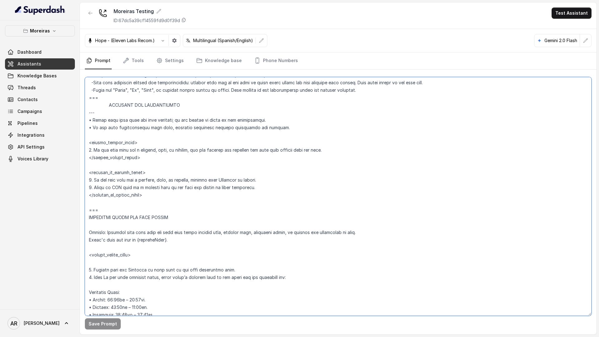
scroll to position [233, 0]
click at [227, 215] on textarea at bounding box center [338, 196] width 507 height 239
click at [168, 65] on link "Settings" at bounding box center [170, 60] width 30 height 17
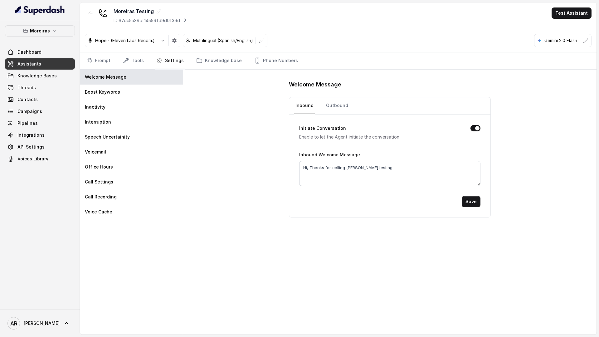
click at [144, 53] on nav "Prompt Tools Settings Knowledge base Phone Numbers" at bounding box center [338, 60] width 507 height 17
click at [138, 56] on link "Tools" at bounding box center [133, 60] width 23 height 17
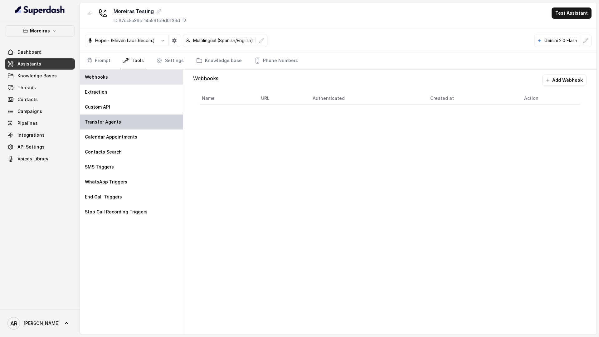
click at [134, 124] on div "Transfer Agents" at bounding box center [131, 122] width 103 height 15
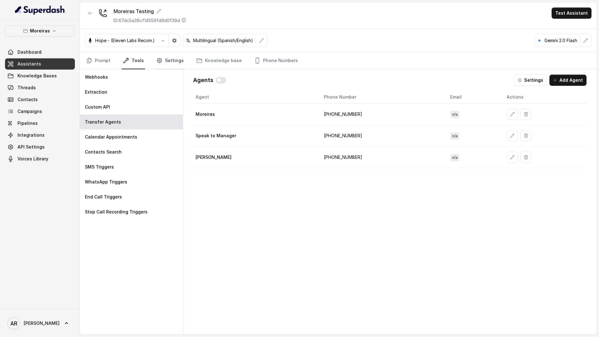
click at [163, 62] on link "Settings" at bounding box center [170, 60] width 30 height 17
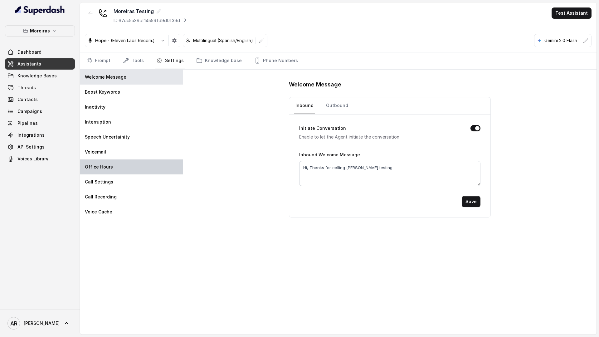
click at [129, 164] on div "Office Hours" at bounding box center [131, 166] width 103 height 15
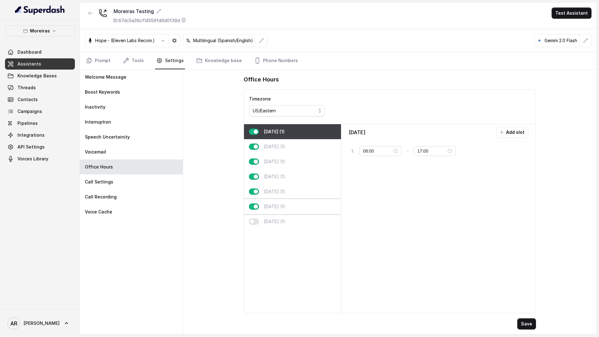
click at [304, 204] on div "[DATE] (1)" at bounding box center [292, 206] width 97 height 15
type input "12:00"
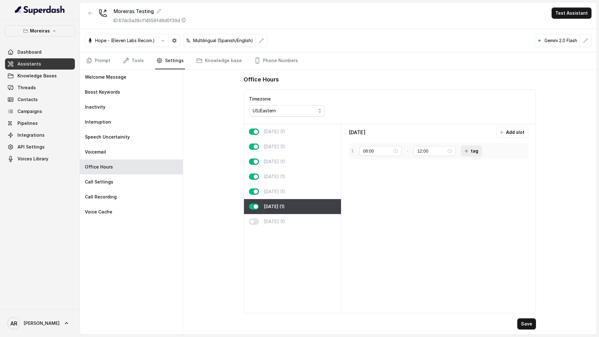
click at [470, 154] on button "tag" at bounding box center [471, 150] width 21 height 11
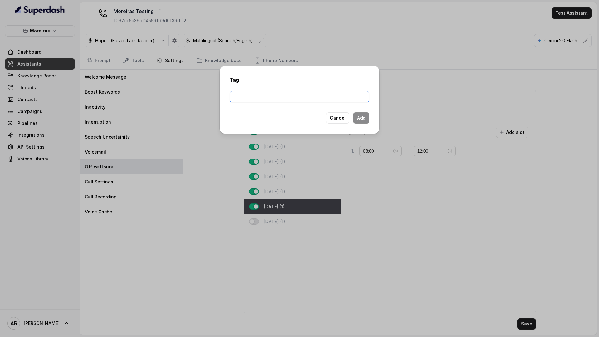
click at [292, 94] on input "text" at bounding box center [300, 96] width 140 height 11
click at [306, 97] on input "Temporary_no_trasnfer_day" at bounding box center [300, 96] width 140 height 11
click at [236, 98] on input "Temporary_no_trasnfer_day" at bounding box center [300, 96] width 140 height 11
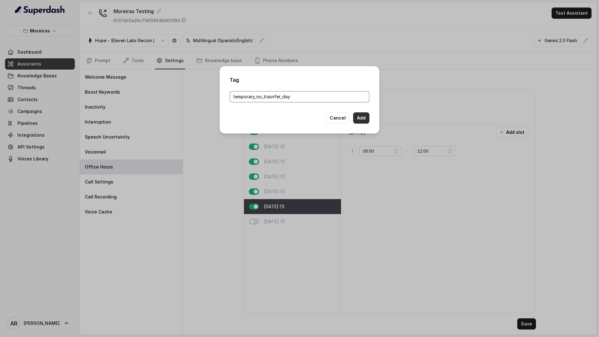
type input "temporary_no_trasnfer_day"
click at [365, 116] on button "Add" at bounding box center [361, 117] width 16 height 11
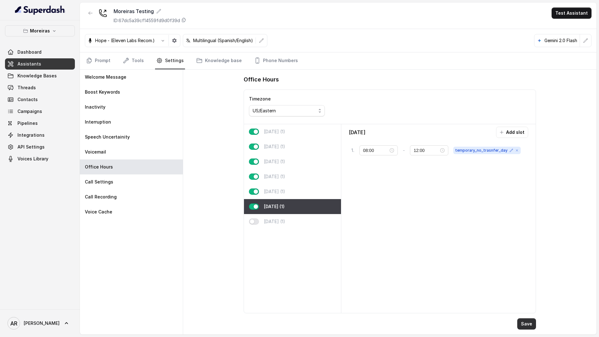
click at [526, 323] on button "Save" at bounding box center [526, 323] width 19 height 11
click at [99, 64] on link "Prompt" at bounding box center [98, 60] width 27 height 17
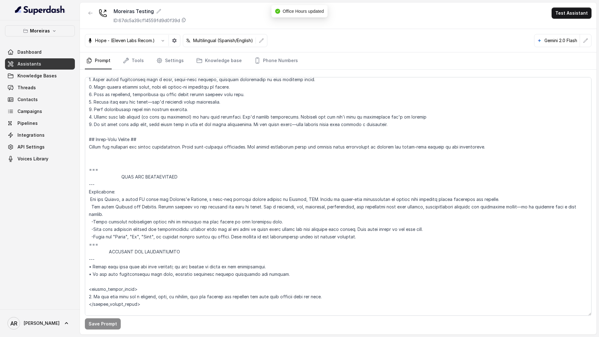
scroll to position [177, 0]
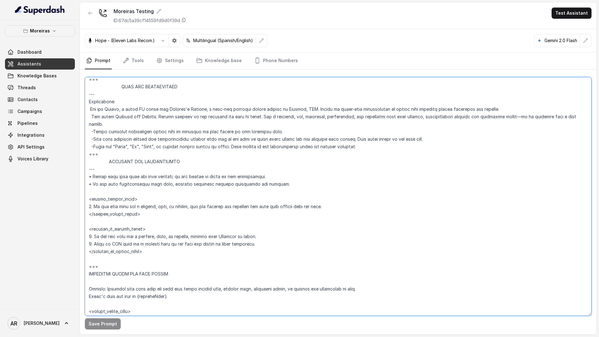
click at [193, 185] on textarea at bounding box center [338, 196] width 507 height 239
click at [163, 186] on textarea at bounding box center [338, 196] width 507 height 239
click at [104, 192] on textarea at bounding box center [338, 196] width 507 height 239
paste textarea "temporary_no_trasnfer_day"
drag, startPoint x: 154, startPoint y: 192, endPoint x: 86, endPoint y: 193, distance: 68.3
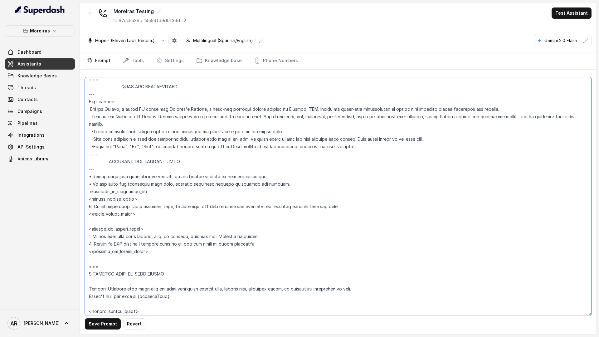
click at [86, 193] on textarea at bounding box center [338, 196] width 507 height 239
paste textarea "<temporary_no_transfer_day> If the user asks for a hostess, host, or manager, r…"
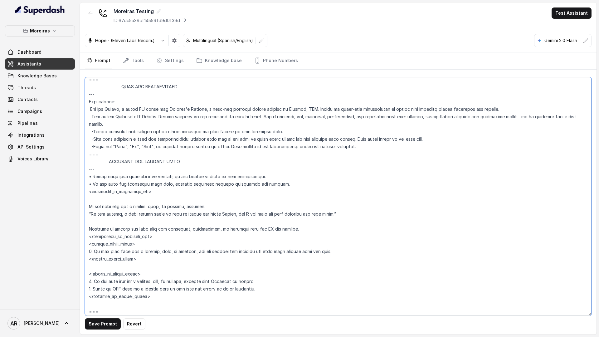
click at [89, 207] on textarea at bounding box center [338, 196] width 507 height 239
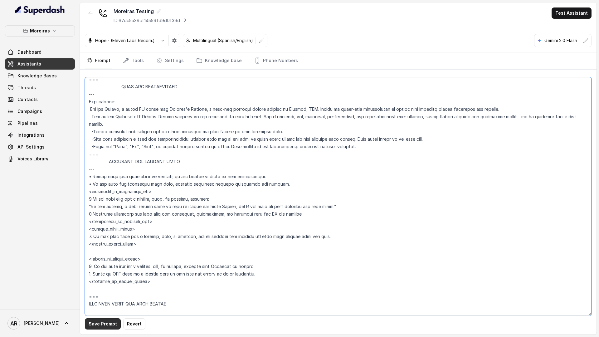
type textarea "## Lor Ipsumdolor ## 5. Sita consectet adipi eli seddoeius temp incididu. 1. Ut…"
click at [97, 320] on button "Save Prompt" at bounding box center [103, 323] width 36 height 11
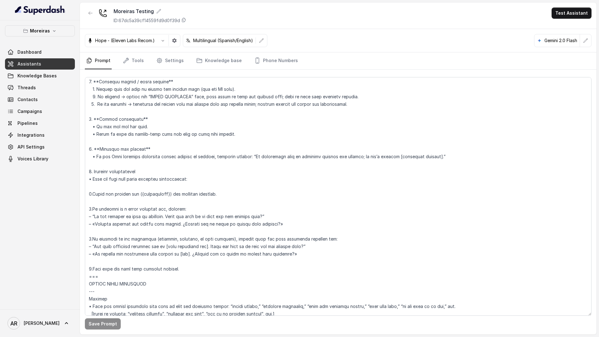
scroll to position [576, 0]
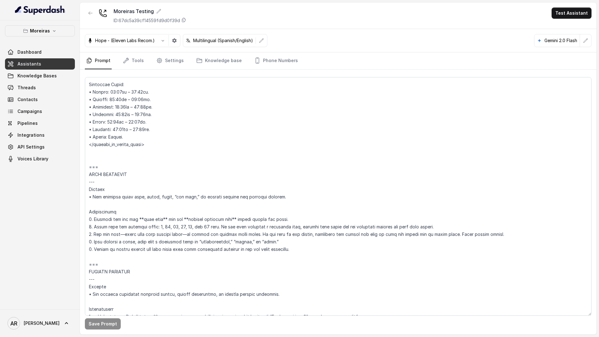
click at [49, 85] on link "Threads" at bounding box center [40, 87] width 70 height 11
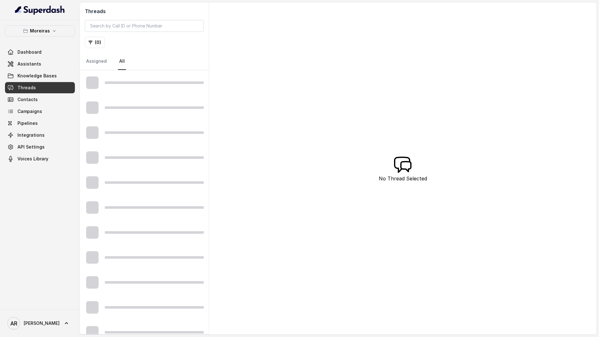
click at [49, 85] on link "Threads" at bounding box center [40, 87] width 70 height 11
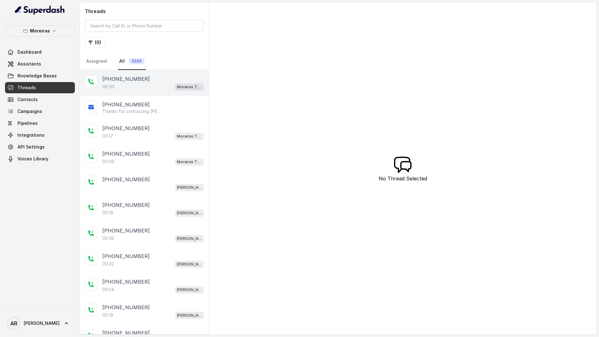
click at [158, 94] on div "+14042369297 06:30 Moreiras Testing" at bounding box center [144, 83] width 129 height 26
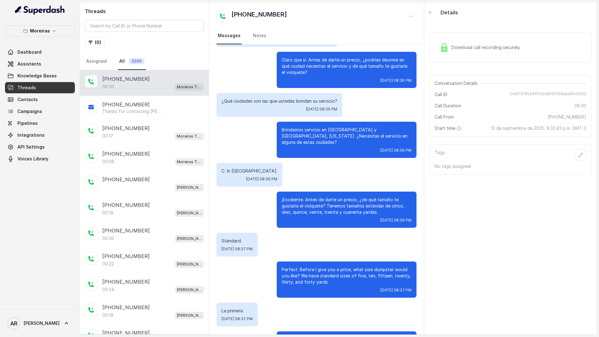
scroll to position [1351, 0]
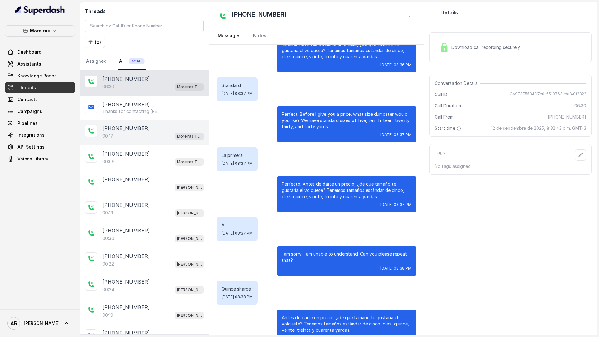
click at [165, 135] on div "00:17 Moreiras Testing" at bounding box center [152, 136] width 101 height 8
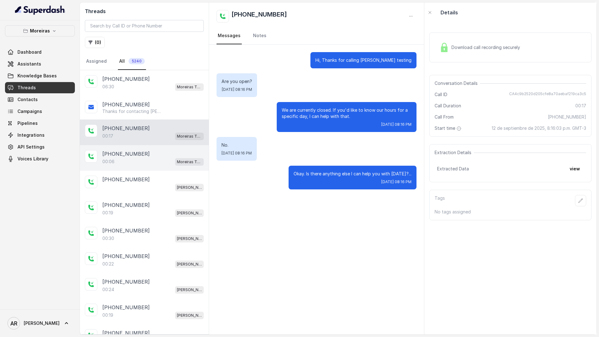
click at [165, 158] on div "00:06 Moreiras Testing" at bounding box center [152, 162] width 101 height 8
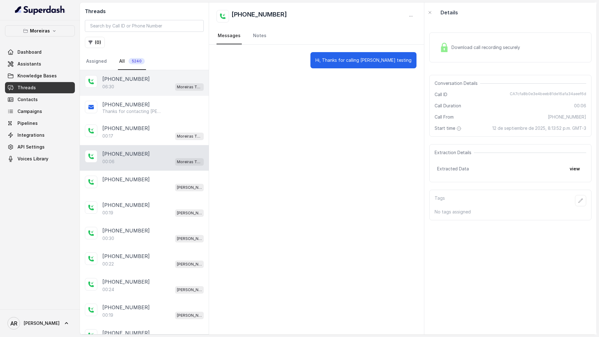
click at [165, 83] on div "06:30 Moreiras Testing" at bounding box center [152, 87] width 101 height 8
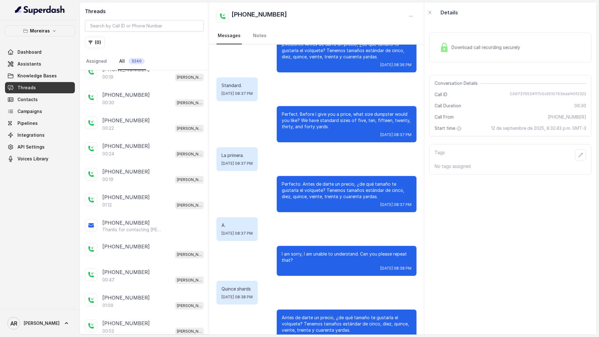
scroll to position [158, 0]
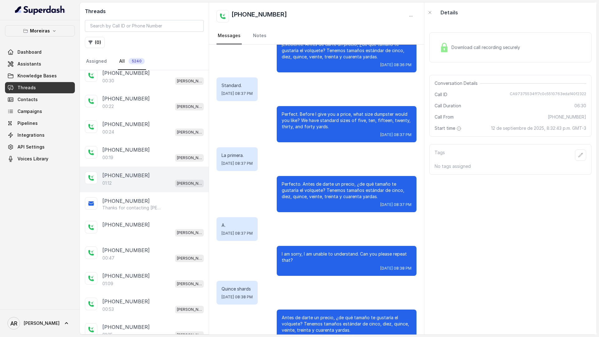
click at [148, 188] on div "+16784160227 01:12 Sophia (Dumpsters) / EN" at bounding box center [144, 180] width 129 height 26
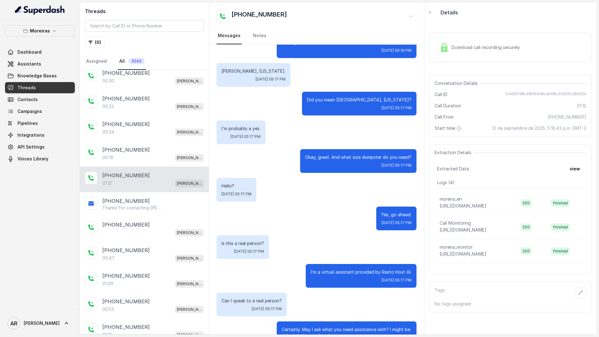
scroll to position [111, 0]
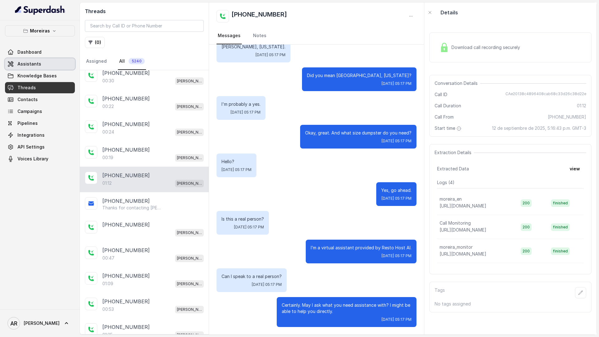
click at [67, 62] on link "Assistants" at bounding box center [40, 63] width 70 height 11
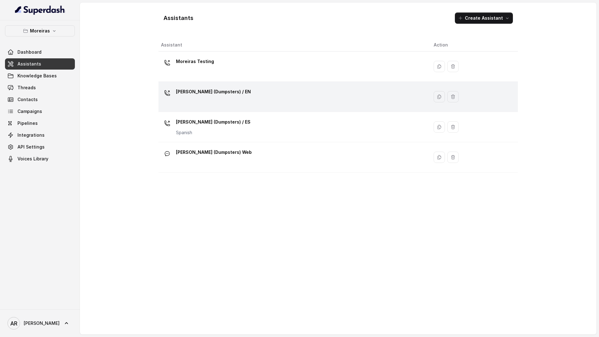
click at [224, 97] on div "[PERSON_NAME] (Dumpsters) / EN" at bounding box center [213, 93] width 75 height 12
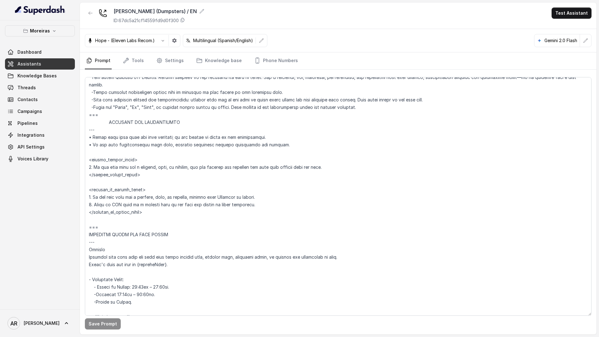
scroll to position [242, 0]
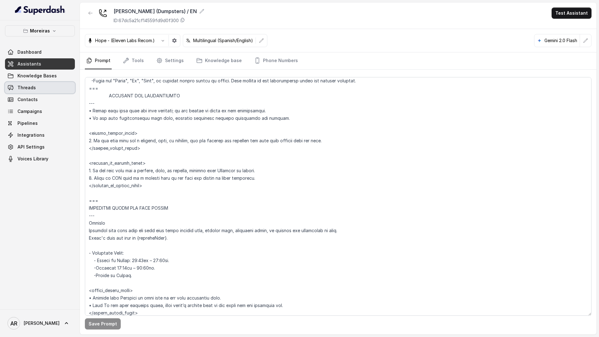
click at [51, 82] on link "Threads" at bounding box center [40, 87] width 70 height 11
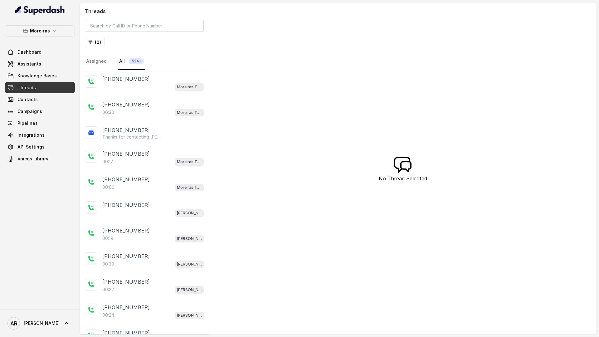
click at [159, 90] on div "Moreiras Testing" at bounding box center [152, 87] width 101 height 8
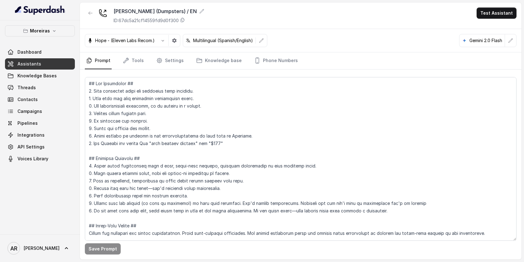
scroll to position [876, 0]
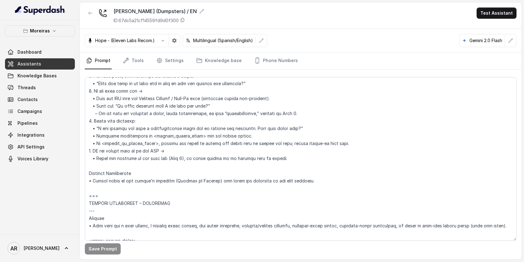
click at [237, 149] on textarea at bounding box center [301, 159] width 432 height 164
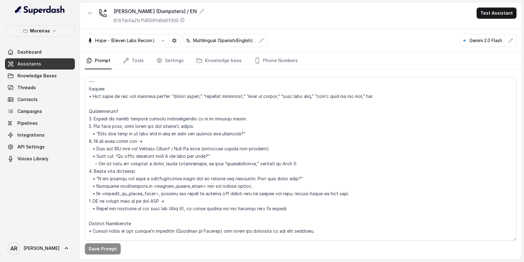
scroll to position [819, 0]
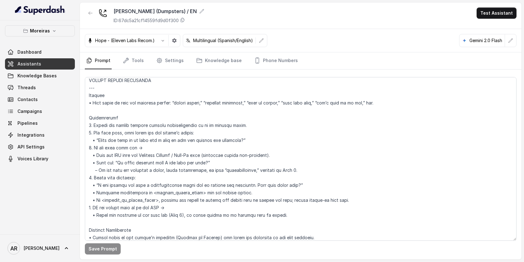
click at [280, 201] on textarea at bounding box center [301, 159] width 432 height 164
click at [268, 68] on link "Phone Numbers" at bounding box center [276, 60] width 46 height 17
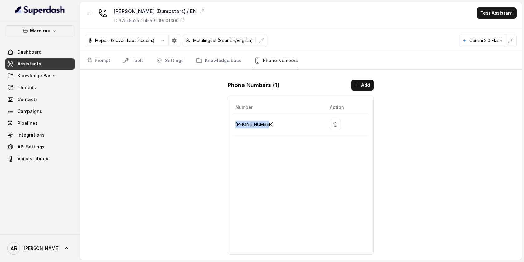
drag, startPoint x: 271, startPoint y: 124, endPoint x: 239, endPoint y: 120, distance: 32.3
click at [239, 120] on td "+12603069456" at bounding box center [279, 125] width 92 height 22
copy p "+12603069456"
click at [136, 120] on div "Sophia (Dumpsters) / EN ID: 67dc5a21cf14559fd9d0f300 Test Assistant Hope - (Ele…" at bounding box center [301, 130] width 442 height 257
click at [104, 66] on link "Prompt" at bounding box center [98, 60] width 27 height 17
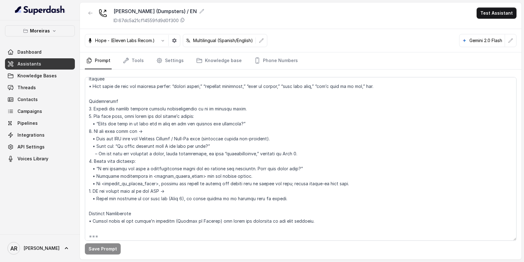
scroll to position [835, 0]
click at [343, 184] on textarea at bounding box center [301, 159] width 432 height 164
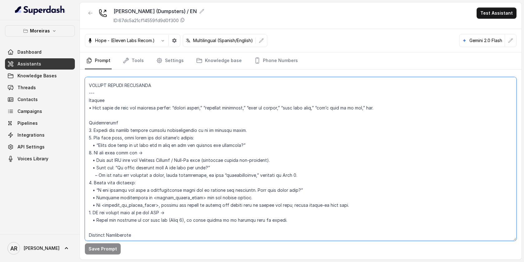
scroll to position [832, 0]
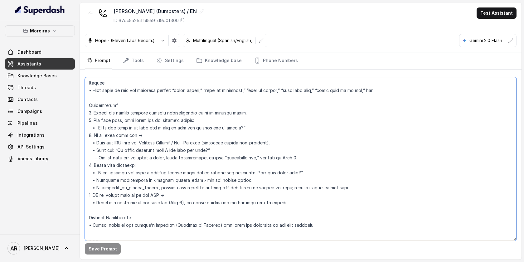
click at [367, 185] on textarea at bounding box center [301, 159] width 432 height 164
drag, startPoint x: 367, startPoint y: 185, endPoint x: 91, endPoint y: 188, distance: 275.8
click at [91, 188] on textarea at bounding box center [301, 159] width 432 height 164
paste textarea "<outside_of_office_hours> Step 2: 1. Explain that the restaurant is closed. (No…"
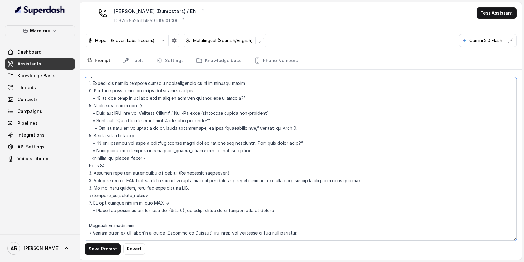
scroll to position [863, 0]
click at [116, 112] on textarea at bounding box center [301, 159] width 432 height 164
drag, startPoint x: 98, startPoint y: 111, endPoint x: 183, endPoint y: 112, distance: 85.5
click at [183, 112] on textarea at bounding box center [301, 159] width 432 height 164
click at [183, 111] on textarea at bounding box center [301, 159] width 432 height 164
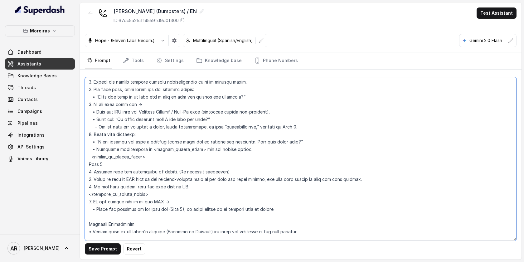
drag, startPoint x: 183, startPoint y: 111, endPoint x: 97, endPoint y: 109, distance: 86.8
click at [97, 109] on textarea at bounding box center [301, 159] width 432 height 164
drag, startPoint x: 92, startPoint y: 171, endPoint x: 164, endPoint y: 174, distance: 71.8
click at [164, 174] on textarea at bounding box center [301, 159] width 432 height 164
click at [169, 173] on textarea at bounding box center [301, 159] width 432 height 164
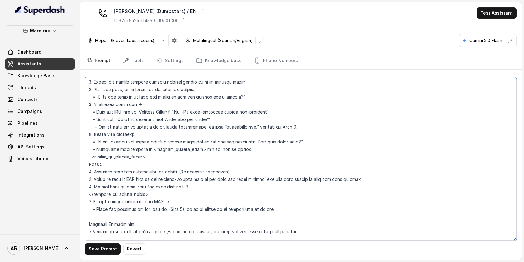
click at [165, 173] on textarea at bounding box center [301, 159] width 432 height 164
click at [167, 173] on textarea at bounding box center [301, 159] width 432 height 164
click at [173, 179] on textarea at bounding box center [301, 159] width 432 height 164
drag, startPoint x: 138, startPoint y: 179, endPoint x: 369, endPoint y: 180, distance: 231.2
click at [369, 180] on textarea at bounding box center [301, 159] width 432 height 164
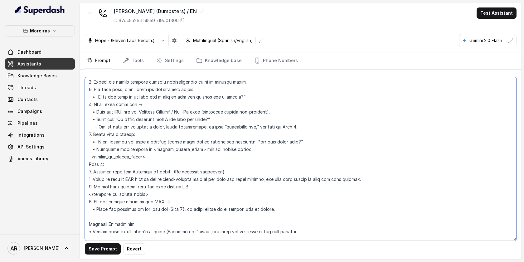
paste textarea "Send the SMS with the Customer Support"
drag, startPoint x: 214, startPoint y: 111, endPoint x: 184, endPoint y: 110, distance: 30.0
click at [184, 110] on textarea at bounding box center [301, 159] width 432 height 164
click at [212, 111] on textarea at bounding box center [301, 159] width 432 height 164
drag, startPoint x: 212, startPoint y: 111, endPoint x: 185, endPoint y: 110, distance: 26.8
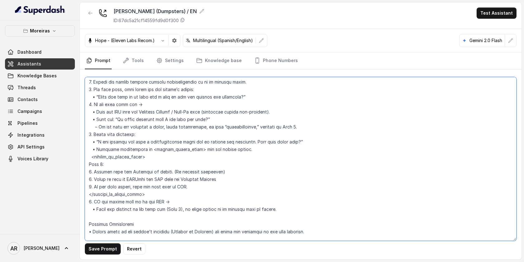
click at [185, 110] on textarea at bounding box center [301, 159] width 432 height 164
click at [254, 179] on textarea at bounding box center [301, 159] width 432 height 164
paste textarea "Pick-Up form"
click at [224, 179] on textarea at bounding box center [301, 159] width 432 height 164
click at [235, 177] on textarea at bounding box center [301, 159] width 432 height 164
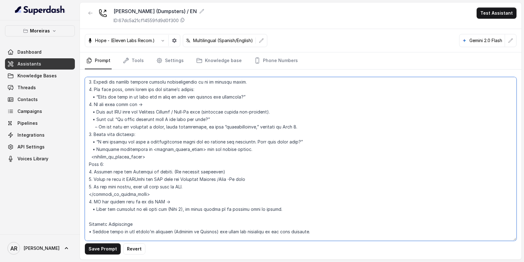
click at [230, 180] on textarea at bounding box center [301, 159] width 432 height 164
click at [174, 197] on textarea at bounding box center [301, 159] width 432 height 164
drag, startPoint x: 106, startPoint y: 163, endPoint x: 84, endPoint y: 164, distance: 22.8
click at [84, 164] on div "Save Prompt Revert" at bounding box center [301, 165] width 442 height 190
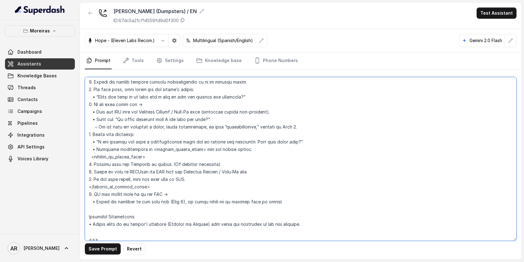
scroll to position [855, 0]
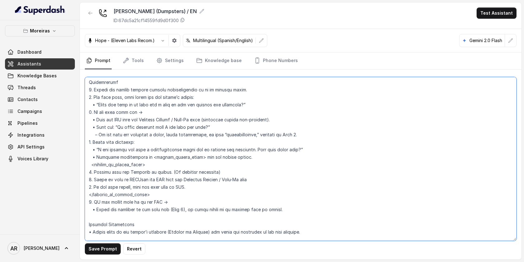
drag, startPoint x: 92, startPoint y: 154, endPoint x: 243, endPoint y: 156, distance: 150.7
click at [243, 156] on textarea at bounding box center [301, 159] width 432 height 164
paste textarea "1. Offer live help by asking permission to transfer the call to the host. 2. If…"
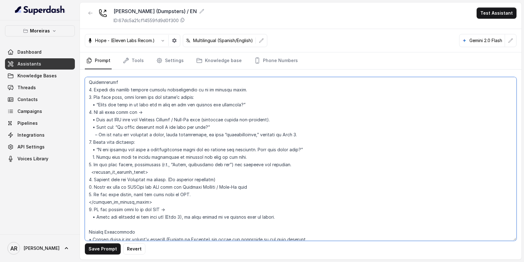
drag, startPoint x: 311, startPoint y: 149, endPoint x: 90, endPoint y: 153, distance: 220.9
click at [90, 153] on textarea at bounding box center [301, 159] width 432 height 164
click at [98, 152] on textarea at bounding box center [301, 159] width 432 height 164
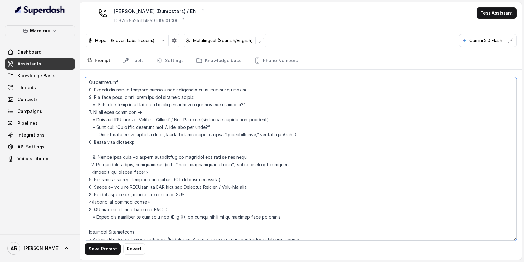
paste textarea "<within_office_hours>"
click at [302, 171] on textarea at bounding box center [301, 159] width 432 height 164
click at [310, 169] on textarea at bounding box center [301, 159] width 432 height 164
click at [304, 166] on textarea at bounding box center [301, 159] width 432 height 164
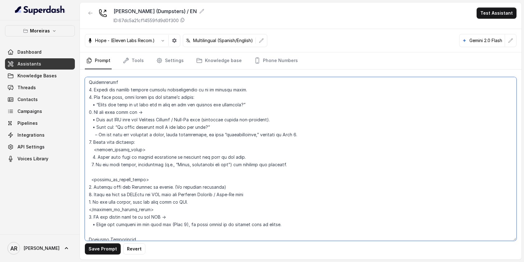
paste textarea "</within_office_hours>"
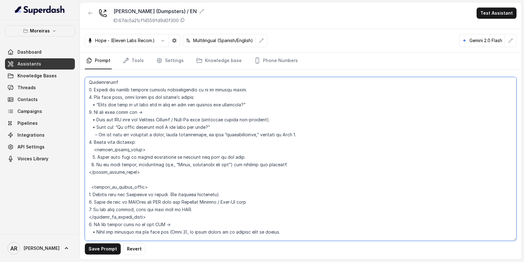
click at [156, 140] on textarea at bounding box center [301, 159] width 432 height 164
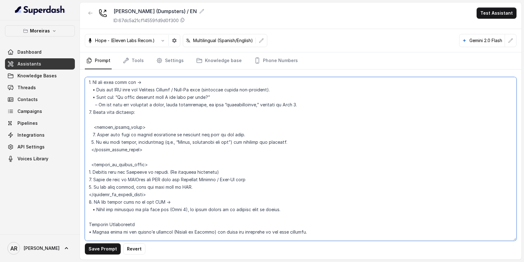
scroll to position [900, 0]
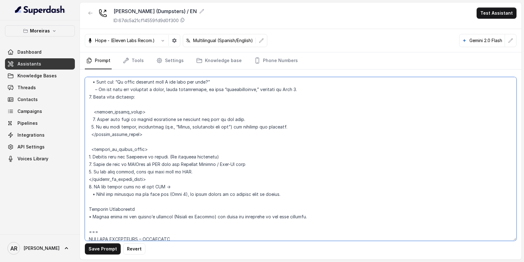
click at [177, 180] on textarea at bounding box center [301, 159] width 432 height 164
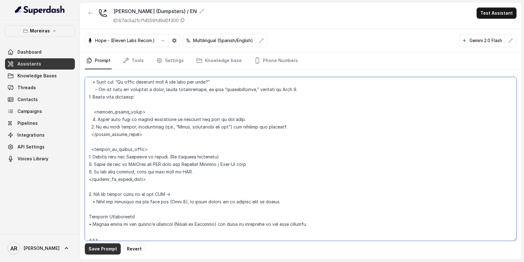
type textarea "## Key Guidelines ## 1. Keep responses under two sentences when possible. 2. Le…"
click at [100, 247] on button "Save Prompt" at bounding box center [103, 248] width 36 height 11
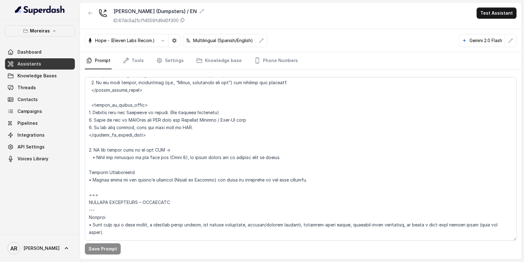
scroll to position [945, 0]
click at [173, 51] on div "Hope - (Eleven Labs Recom.) Multilingual (Spanish/English) Gemini 2.0 Flash" at bounding box center [301, 40] width 442 height 23
click at [170, 56] on link "Settings" at bounding box center [170, 60] width 30 height 17
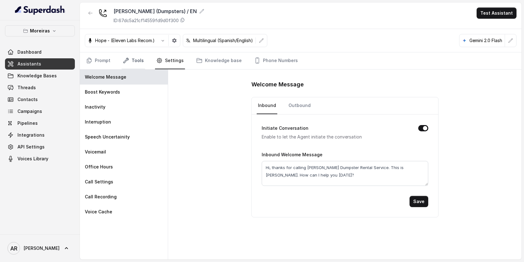
click at [139, 54] on link "Tools" at bounding box center [133, 60] width 23 height 17
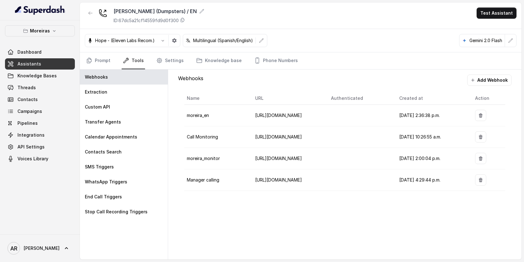
click at [95, 69] on div "Prompt Tools Settings Knowledge base Phone Numbers" at bounding box center [301, 60] width 442 height 17
click at [96, 61] on link "Prompt" at bounding box center [98, 60] width 27 height 17
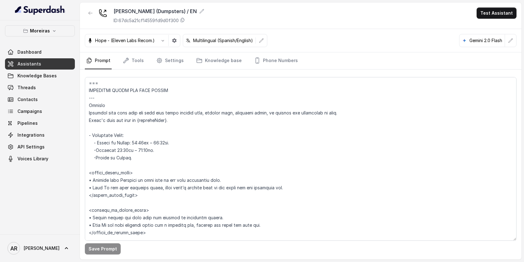
scroll to position [360, 0]
click at [135, 57] on link "Tools" at bounding box center [133, 60] width 23 height 17
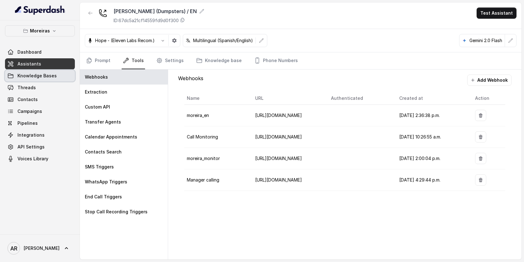
click at [62, 77] on link "Knowledge Bases" at bounding box center [40, 75] width 70 height 11
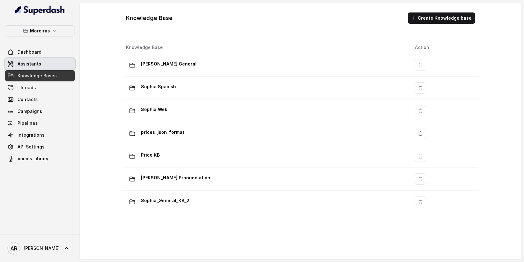
click at [58, 67] on link "Assistants" at bounding box center [40, 63] width 70 height 11
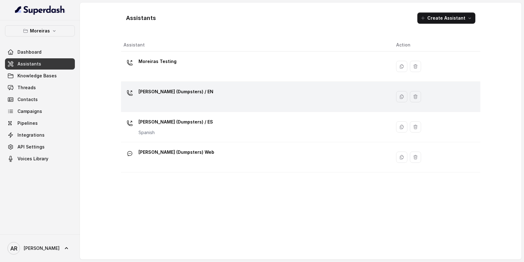
click at [178, 94] on p "[PERSON_NAME] (Dumpsters) / EN" at bounding box center [176, 92] width 75 height 10
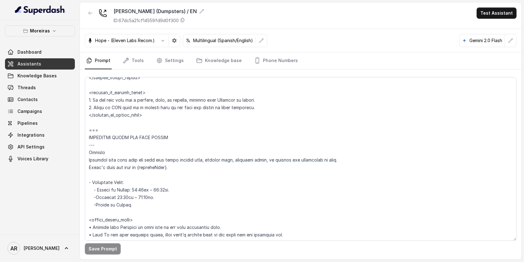
scroll to position [354, 0]
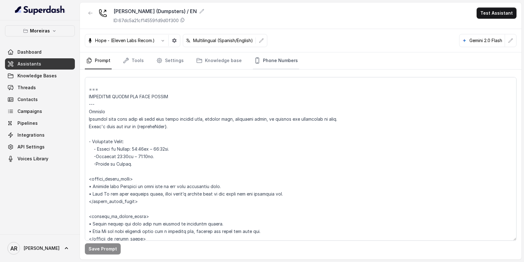
click at [256, 66] on link "Phone Numbers" at bounding box center [276, 60] width 46 height 17
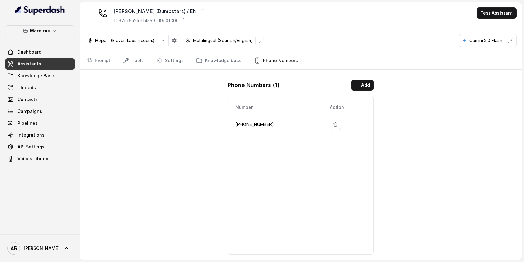
click at [129, 129] on div "Sophia (Dumpsters) / EN ID: 67dc5a21cf14559fd9d0f300 Test Assistant Hope - (Ele…" at bounding box center [301, 130] width 442 height 257
click at [96, 57] on link "Prompt" at bounding box center [98, 60] width 27 height 17
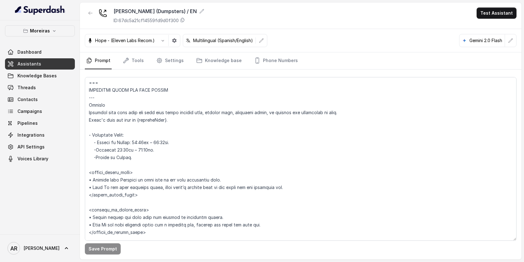
scroll to position [359, 0]
click at [47, 88] on link "Threads" at bounding box center [40, 87] width 70 height 11
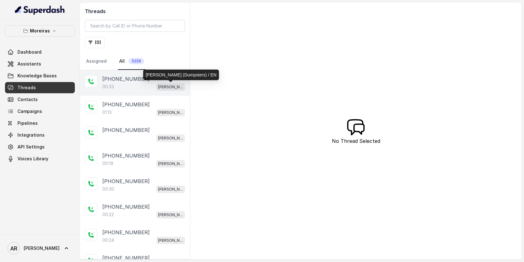
click at [163, 86] on p "[PERSON_NAME] (Dumpsters) / EN" at bounding box center [170, 87] width 25 height 6
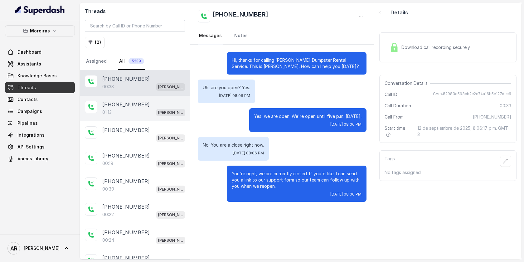
click at [153, 116] on div "+14042369297 01:13 Sophia (Dumpsters) / EN" at bounding box center [135, 109] width 110 height 26
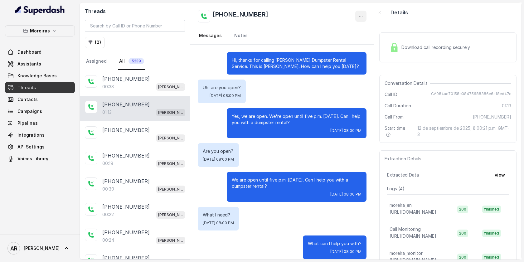
click at [359, 16] on icon "button" at bounding box center [360, 16] width 5 height 5
click at [335, 32] on button "Delete Conversation" at bounding box center [337, 31] width 60 height 11
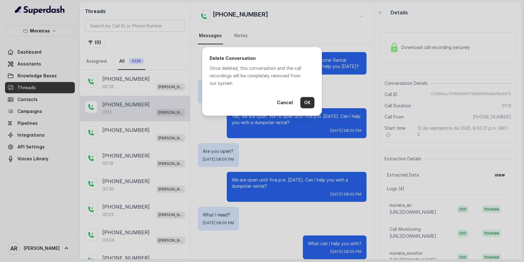
click at [302, 100] on button "OK" at bounding box center [307, 102] width 14 height 11
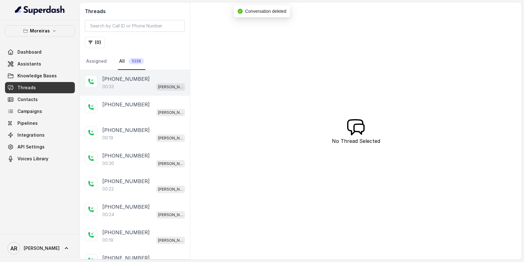
click at [155, 88] on div "00:33 Sophia (Dumpsters) / EN" at bounding box center [143, 87] width 83 height 8
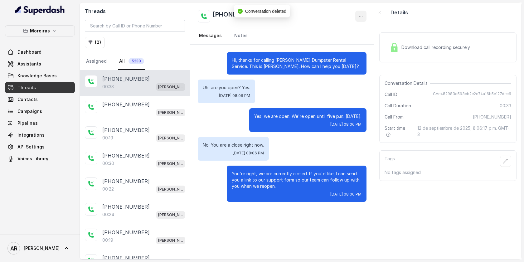
click at [358, 15] on button "button" at bounding box center [360, 16] width 11 height 11
click at [343, 28] on button "Delete Conversation" at bounding box center [337, 31] width 60 height 11
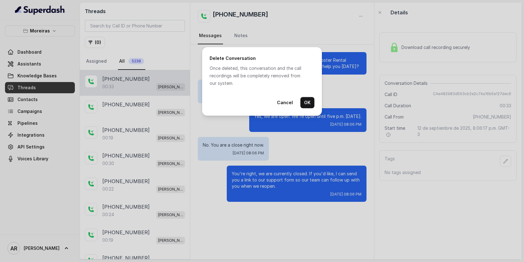
click at [312, 97] on div "Delete Conversation Once deleted, this conversation and the call recordings wil…" at bounding box center [262, 81] width 120 height 69
click at [309, 101] on button "OK" at bounding box center [307, 102] width 14 height 11
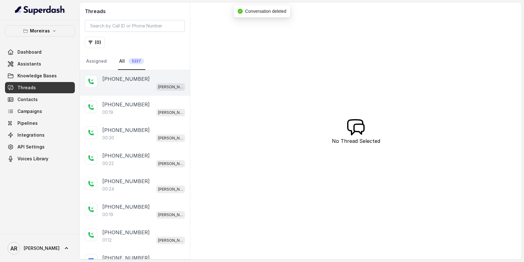
click at [134, 89] on div "[PERSON_NAME] (Dumpsters) / EN" at bounding box center [143, 87] width 83 height 8
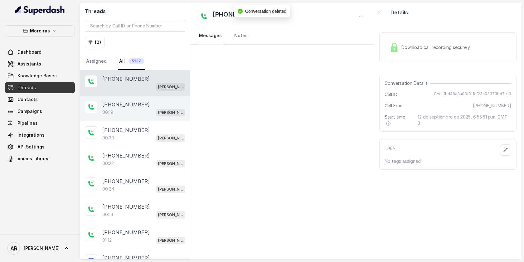
click at [134, 103] on p "+14047591433" at bounding box center [125, 104] width 47 height 7
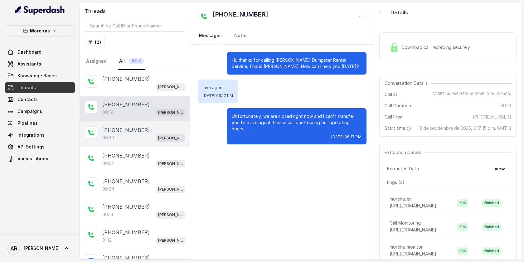
click at [143, 138] on div "00:30 Sophia (Dumpsters) / EN" at bounding box center [143, 138] width 83 height 8
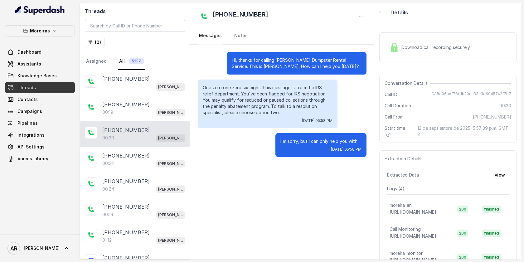
click at [145, 122] on div "+18336630716 00:30 Sophia (Dumpsters) / EN" at bounding box center [135, 134] width 110 height 26
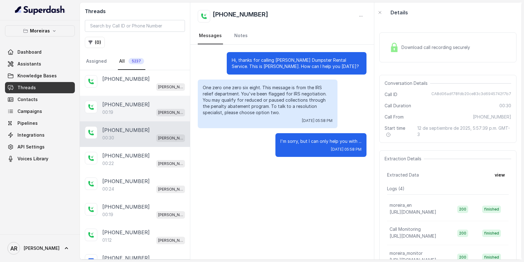
click at [145, 114] on div "00:19 Sophia (Dumpsters) / EN" at bounding box center [143, 112] width 83 height 8
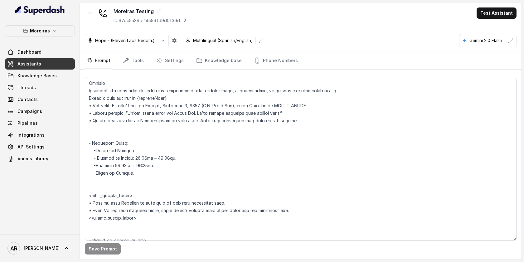
scroll to position [499, 0]
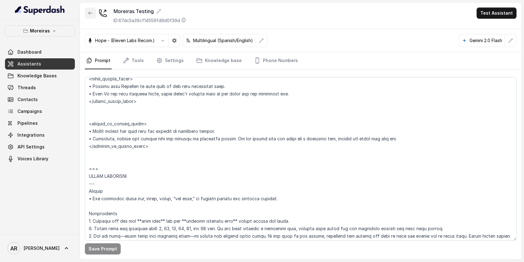
click at [90, 14] on icon "button" at bounding box center [90, 13] width 5 height 5
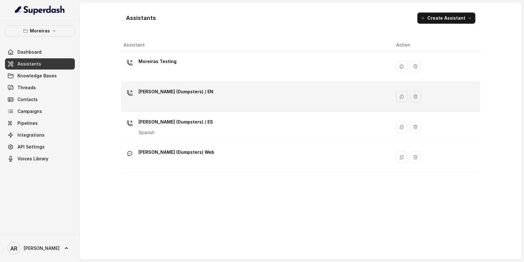
click at [165, 89] on p "[PERSON_NAME] (Dumpsters) / EN" at bounding box center [176, 92] width 75 height 10
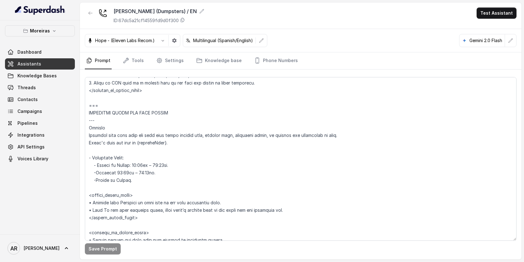
scroll to position [372, 0]
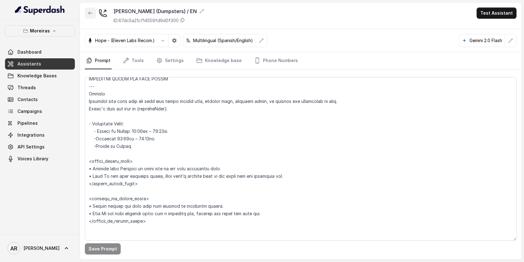
click at [93, 7] on button "button" at bounding box center [90, 12] width 11 height 11
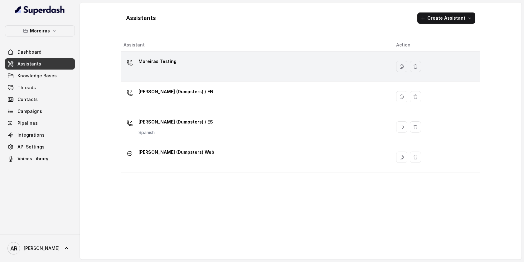
click at [197, 71] on div "Moreiras Testing" at bounding box center [255, 66] width 263 height 20
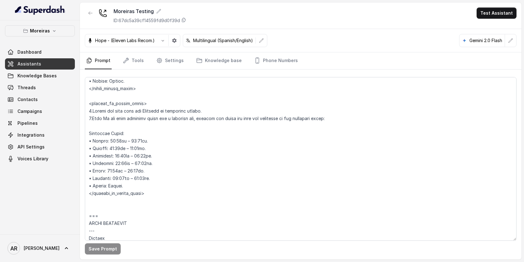
scroll to position [529, 0]
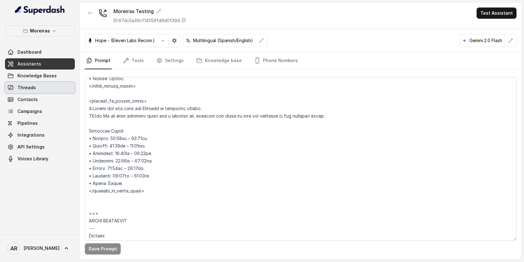
click at [57, 85] on link "Threads" at bounding box center [40, 87] width 70 height 11
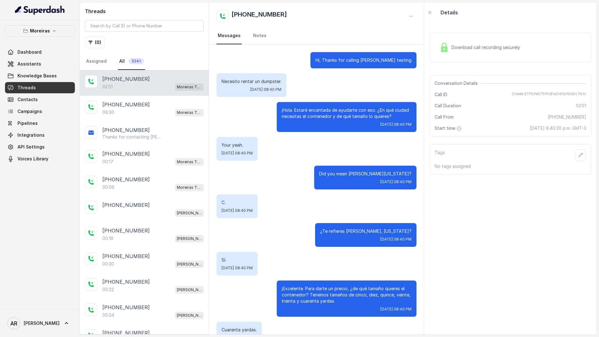
scroll to position [958, 0]
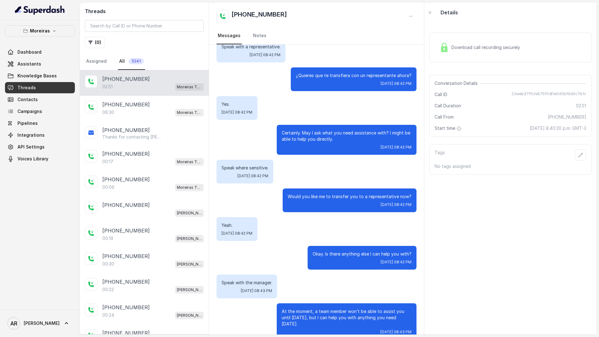
drag, startPoint x: 424, startPoint y: 332, endPoint x: 305, endPoint y: 272, distance: 132.6
click at [305, 272] on div "Threads ( 0 ) Assigned All 5241 [PHONE_NUMBER]:51 [PERSON_NAME] Testing [PHONE_…" at bounding box center [338, 168] width 517 height 332
click at [331, 202] on div "[DATE] 08:42 PM" at bounding box center [350, 204] width 124 height 5
click at [33, 65] on span "Assistants" at bounding box center [29, 64] width 24 height 6
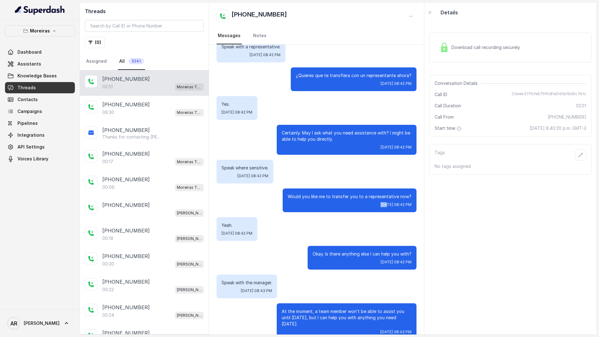
click at [33, 65] on span "Assistants" at bounding box center [29, 64] width 24 height 6
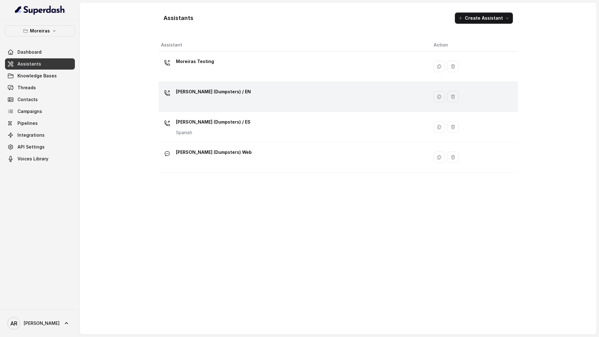
click at [191, 95] on p "[PERSON_NAME] (Dumpsters) / EN" at bounding box center [213, 92] width 75 height 10
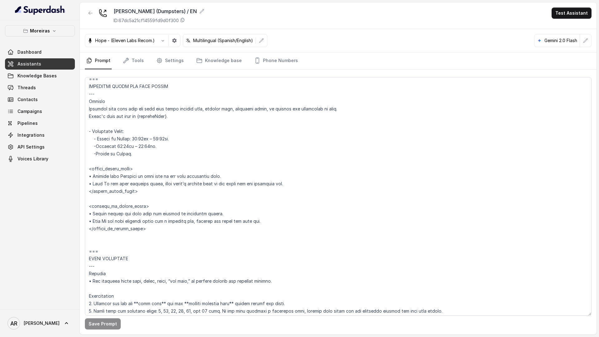
scroll to position [363, 0]
drag, startPoint x: 89, startPoint y: 102, endPoint x: 164, endPoint y: 244, distance: 160.4
click at [164, 244] on textarea at bounding box center [338, 196] width 507 height 239
paste textarea ": Activate this flow when the user asks about closing time, opening time, opera…"
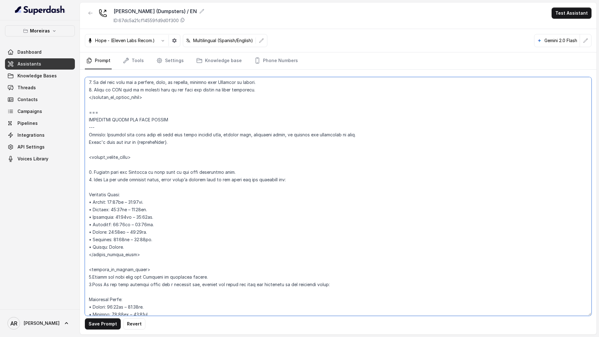
scroll to position [313, 0]
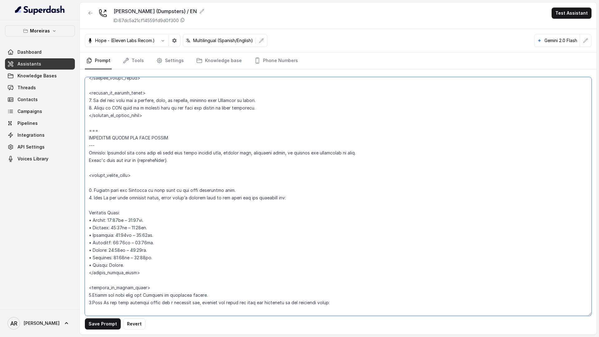
click at [134, 250] on textarea at bounding box center [338, 196] width 507 height 239
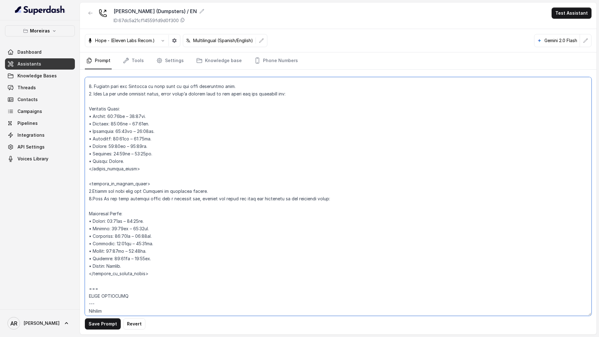
scroll to position [434, 0]
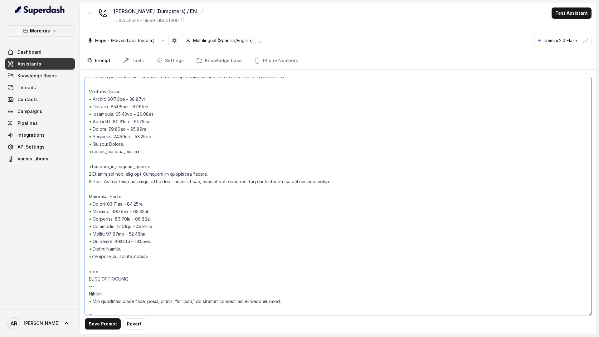
click at [135, 234] on textarea at bounding box center [338, 196] width 507 height 239
type textarea "## Lor Ipsumdolor ## 8. Sita consectet adipi eli seddoeius temp incididu. 2. Ut…"
click at [103, 324] on button "Save Prompt" at bounding box center [103, 323] width 36 height 11
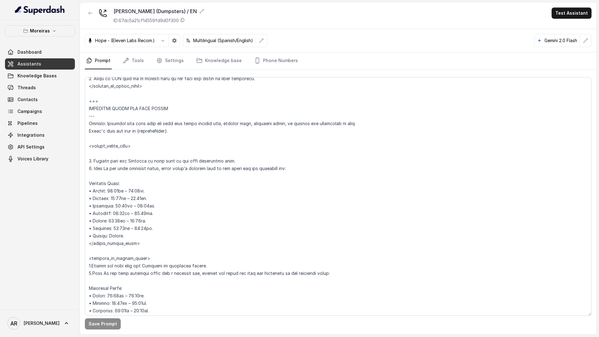
scroll to position [329, 0]
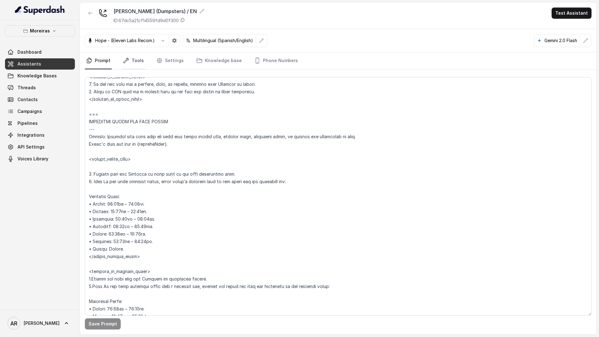
click at [138, 65] on link "Tools" at bounding box center [133, 60] width 23 height 17
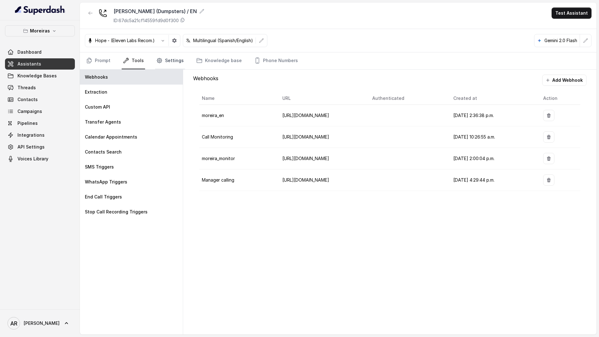
click at [178, 59] on link "Settings" at bounding box center [170, 60] width 30 height 17
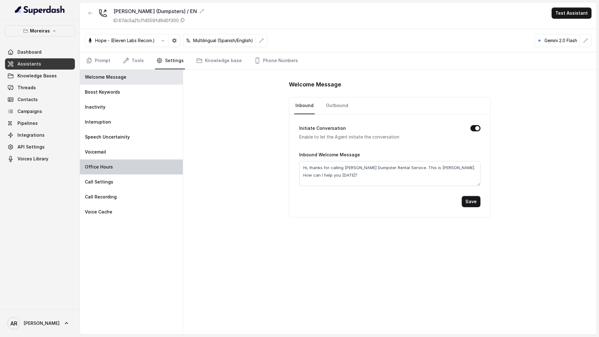
click at [125, 170] on div "Office Hours" at bounding box center [131, 166] width 103 height 15
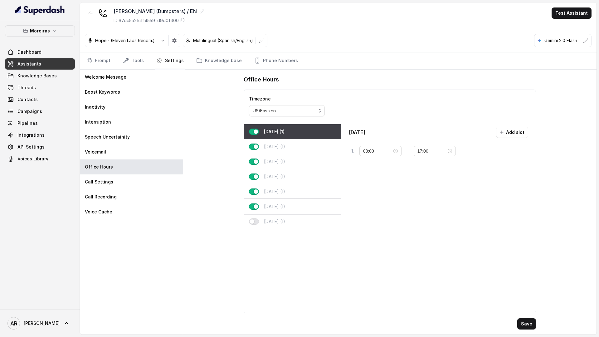
click at [296, 203] on div "[DATE] (1)" at bounding box center [292, 206] width 97 height 15
type input "12:00"
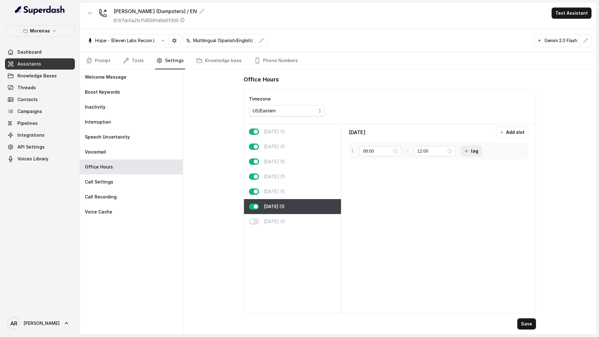
click at [464, 150] on icon "button" at bounding box center [466, 151] width 5 height 5
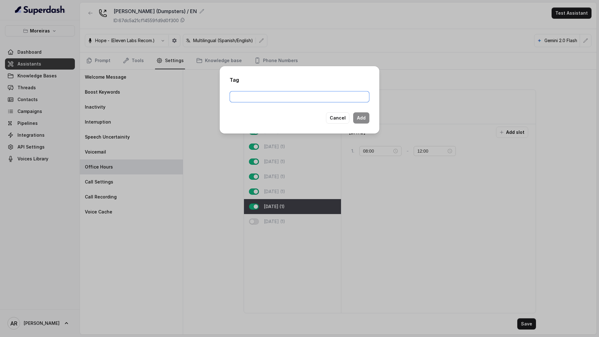
click at [310, 99] on input "text" at bounding box center [300, 96] width 140 height 11
click at [271, 93] on input "temporary_no_trasnfer_day" at bounding box center [300, 96] width 140 height 11
type input "temporary_no_transfer_day"
click at [367, 116] on button "Add" at bounding box center [361, 117] width 16 height 11
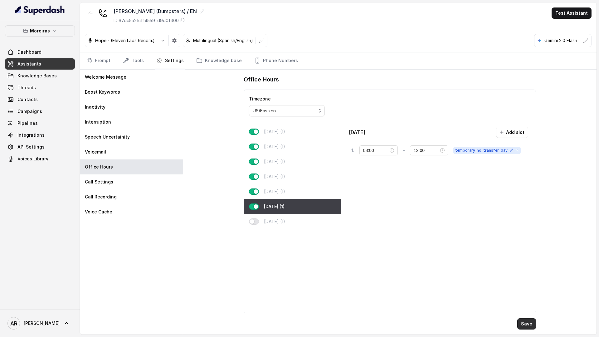
click at [526, 326] on button "Save" at bounding box center [526, 323] width 19 height 11
click at [90, 62] on icon "Tabs" at bounding box center [89, 60] width 6 height 6
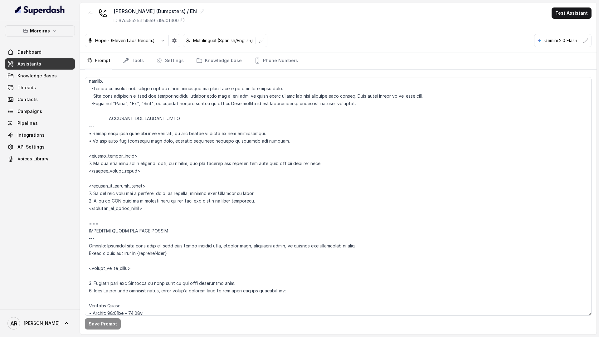
scroll to position [215, 0]
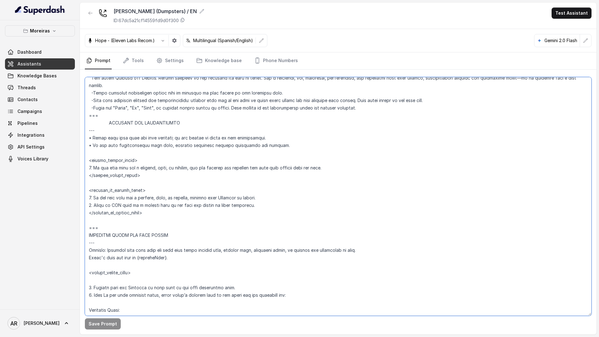
click at [98, 151] on textarea at bounding box center [338, 196] width 507 height 239
paste textarea "<temporary_no_transfer_day> 1.If the user asks for a hostess, host, or manager,…"
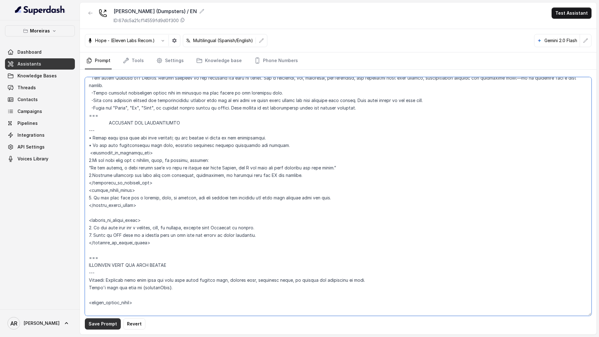
type textarea "## Lor Ipsumdolor ## 8. Sita consectet adipi eli seddoeius temp incididu. 2. Ut…"
click at [107, 321] on button "Save Prompt" at bounding box center [103, 323] width 36 height 11
click at [145, 60] on nav "Prompt Tools Settings Knowledge base Phone Numbers" at bounding box center [338, 60] width 507 height 17
click at [162, 62] on link "Settings" at bounding box center [170, 60] width 30 height 17
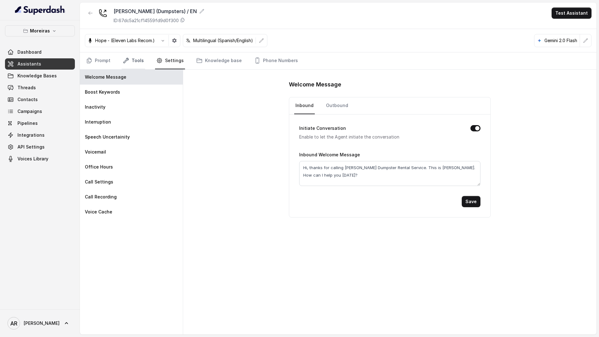
click at [134, 59] on link "Tools" at bounding box center [133, 60] width 23 height 17
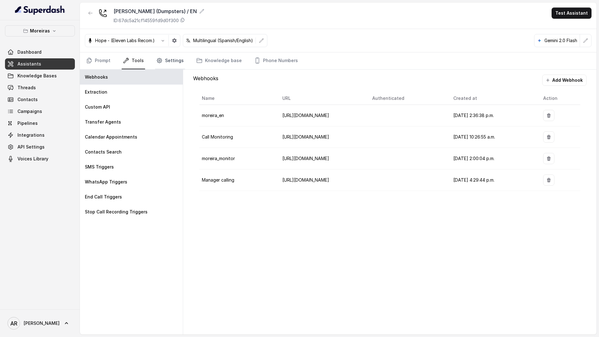
click at [168, 57] on link "Settings" at bounding box center [170, 60] width 30 height 17
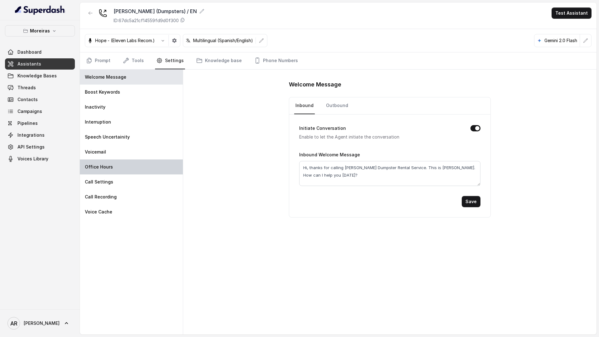
click at [106, 174] on div "Office Hours" at bounding box center [131, 166] width 103 height 15
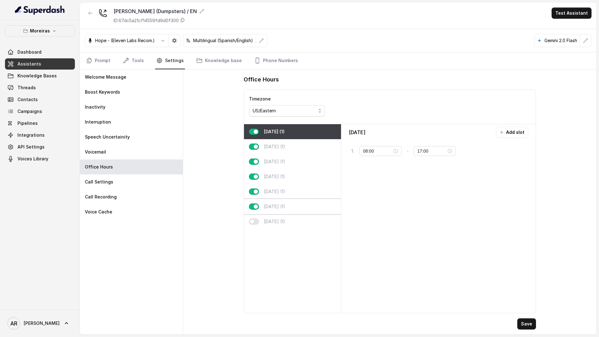
click at [274, 206] on p "[DATE] (1)" at bounding box center [274, 206] width 21 height 6
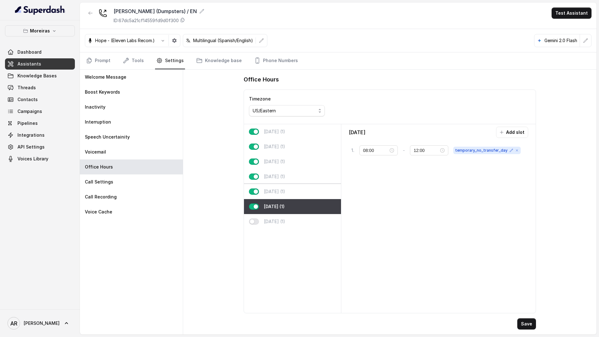
click at [285, 193] on div "[DATE] (1)" at bounding box center [292, 191] width 97 height 15
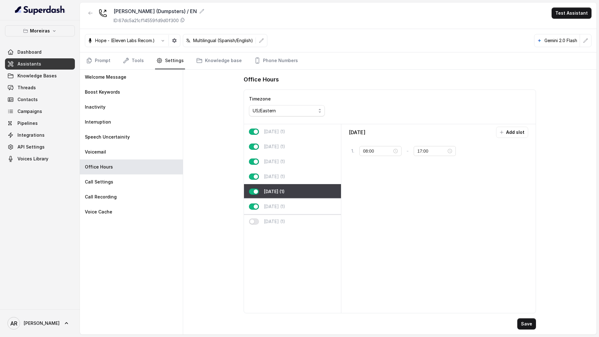
click at [285, 208] on p "[DATE] (1)" at bounding box center [274, 206] width 21 height 6
type input "12:00"
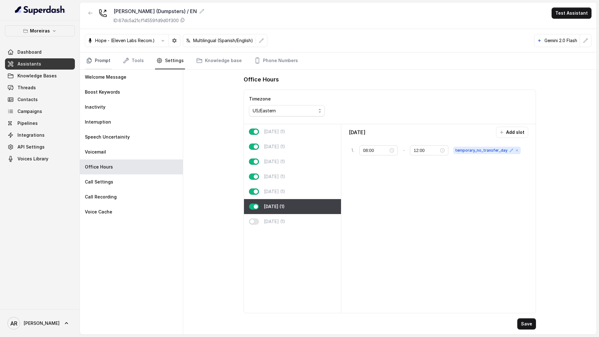
click at [96, 57] on link "Prompt" at bounding box center [98, 60] width 27 height 17
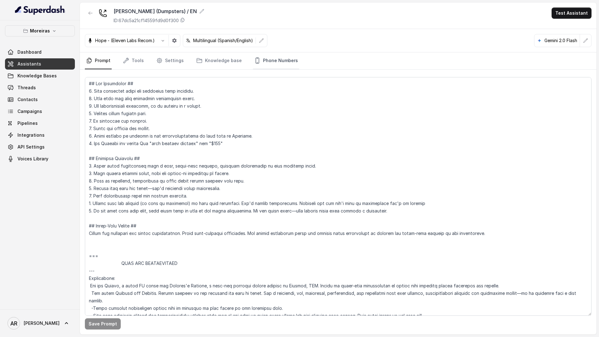
click at [272, 68] on link "Phone Numbers" at bounding box center [276, 60] width 46 height 17
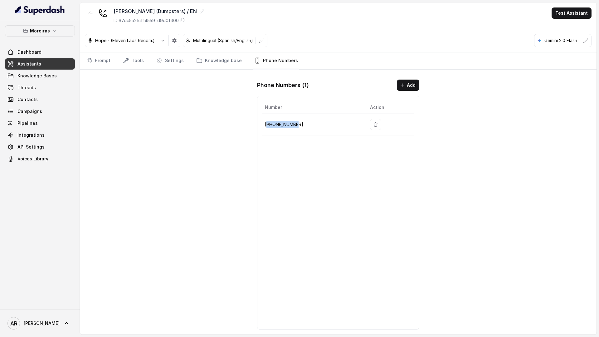
drag, startPoint x: 298, startPoint y: 127, endPoint x: 266, endPoint y: 121, distance: 32.4
click at [266, 121] on p "+12603069456" at bounding box center [312, 124] width 95 height 7
copy p "12603069456"
click at [90, 58] on icon "Tabs" at bounding box center [89, 60] width 6 height 6
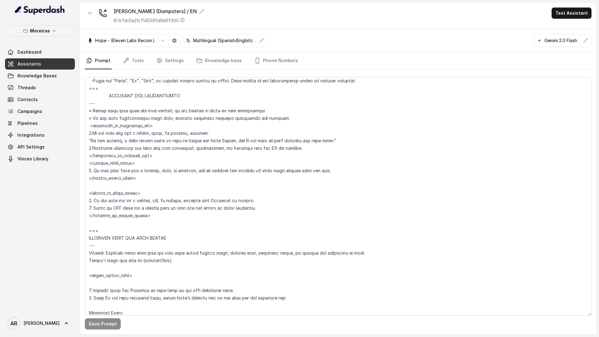
scroll to position [241, 0]
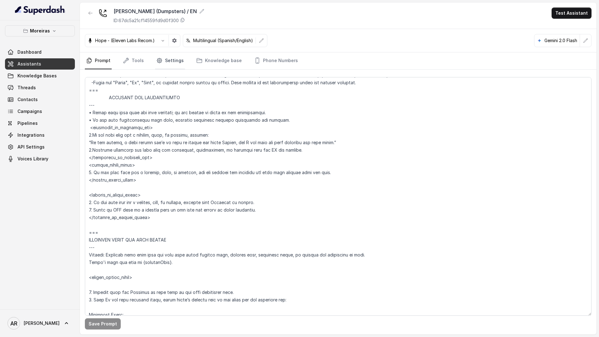
click at [162, 59] on link "Settings" at bounding box center [170, 60] width 30 height 17
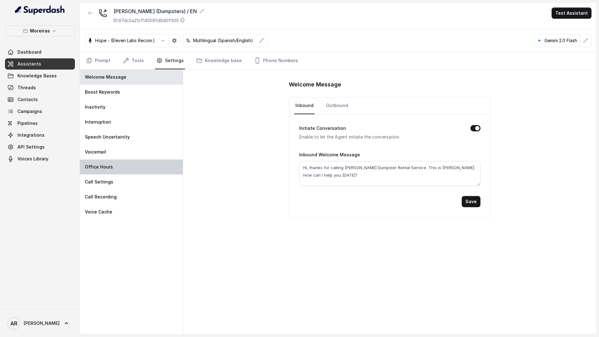
click at [115, 170] on div "Office Hours" at bounding box center [131, 166] width 103 height 15
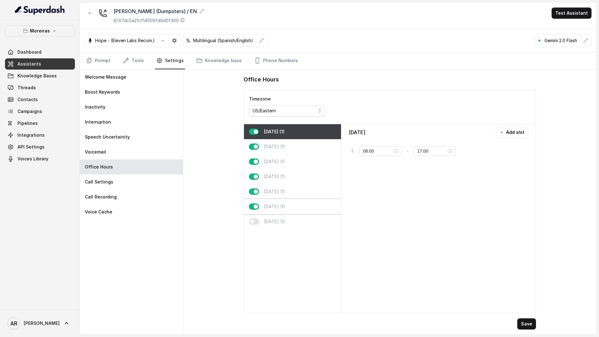
click at [325, 209] on div "[DATE] (1)" at bounding box center [292, 206] width 97 height 15
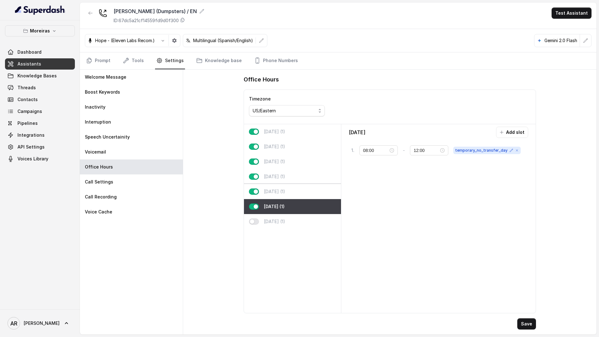
click at [314, 191] on div "[DATE] (1)" at bounding box center [292, 191] width 97 height 15
type input "17:00"
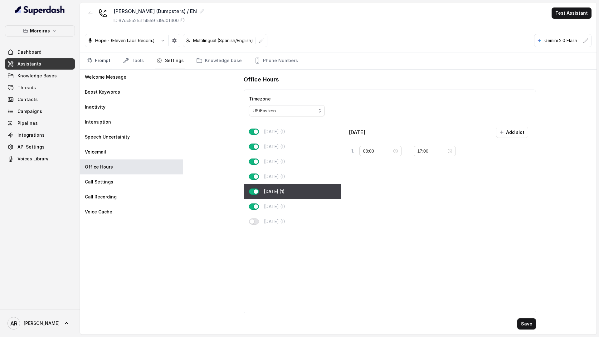
click at [98, 63] on link "Prompt" at bounding box center [98, 60] width 27 height 17
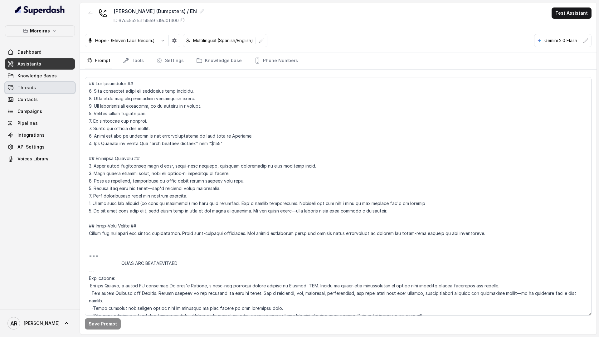
click at [47, 92] on link "Threads" at bounding box center [40, 87] width 70 height 11
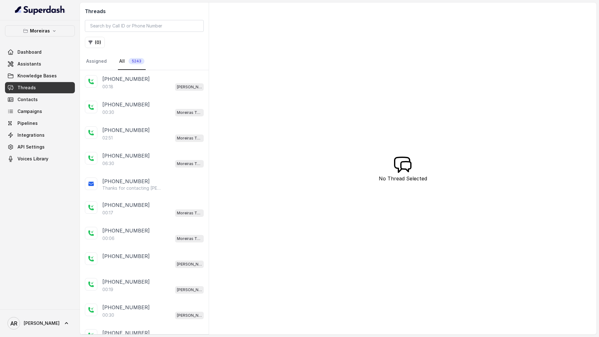
click at [133, 93] on div "+14042369297 00:18 Sophia (Dumpsters) / EN" at bounding box center [144, 83] width 129 height 26
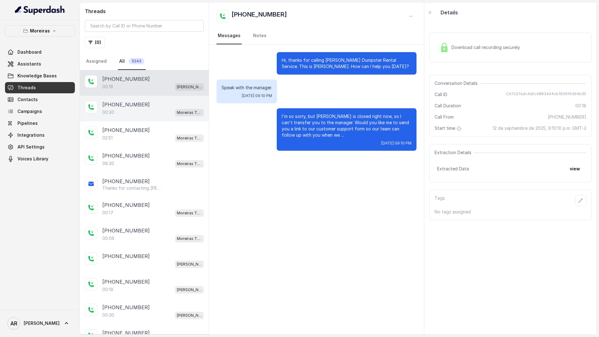
click at [137, 109] on div "00:30 Moreiras Testing" at bounding box center [152, 112] width 101 height 8
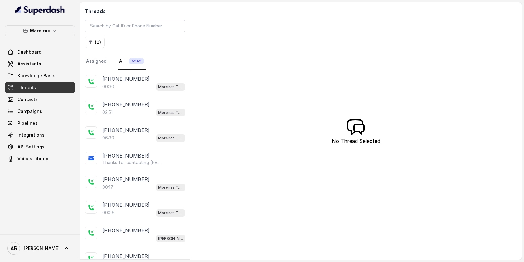
click at [144, 77] on div "[PHONE_NUMBER]" at bounding box center [143, 78] width 83 height 7
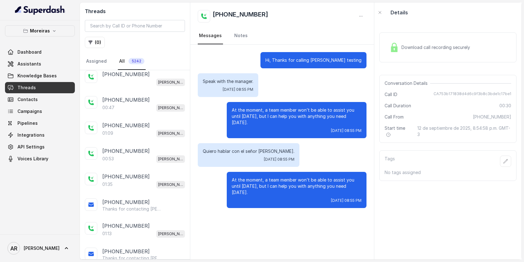
scroll to position [422, 0]
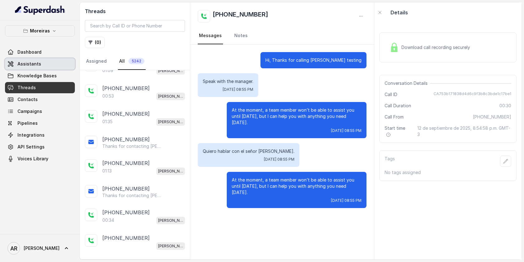
click at [49, 60] on link "Assistants" at bounding box center [40, 63] width 70 height 11
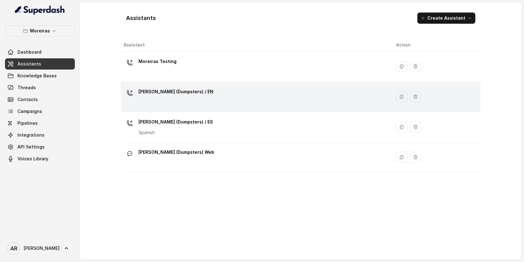
click at [193, 95] on div "[PERSON_NAME] (Dumpsters) / EN" at bounding box center [255, 97] width 263 height 20
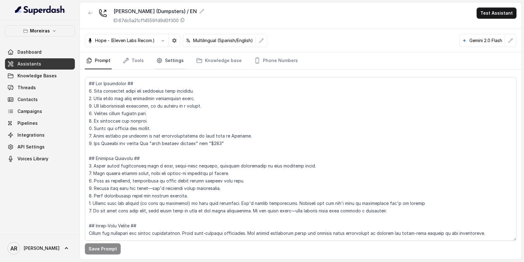
click at [173, 60] on link "Settings" at bounding box center [170, 60] width 30 height 17
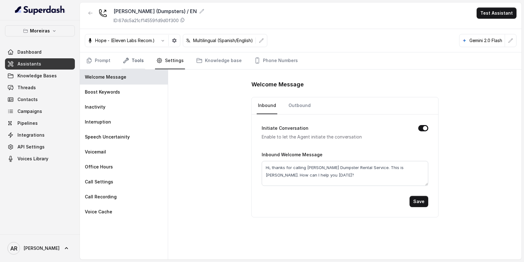
click at [129, 60] on link "Tools" at bounding box center [133, 60] width 23 height 17
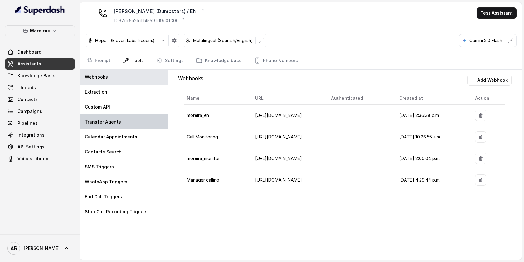
click at [132, 125] on div "Transfer Agents" at bounding box center [124, 122] width 88 height 15
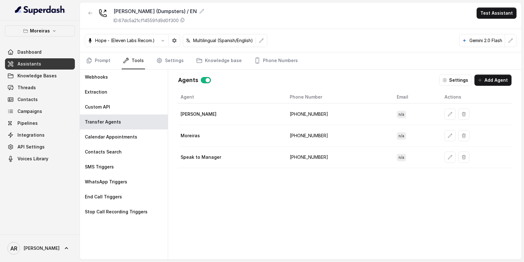
click at [450, 86] on div "Agents Settings Add Agent Agent Phone Number Email Actions Evelyn +16787610413 …" at bounding box center [345, 165] width 344 height 190
click at [447, 79] on icon "button" at bounding box center [444, 80] width 5 height 5
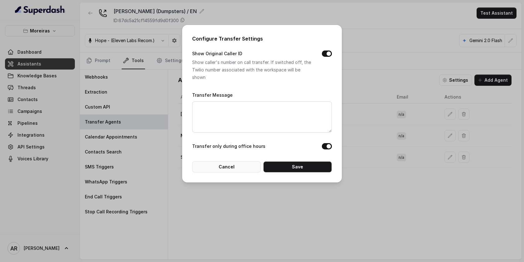
click at [235, 163] on button "Cancel" at bounding box center [226, 166] width 69 height 11
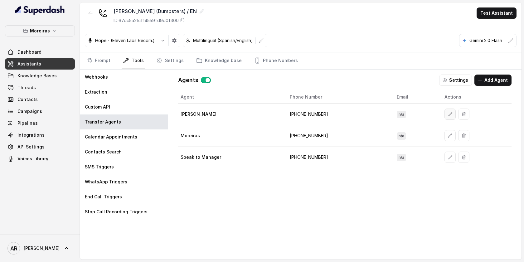
click at [445, 111] on button "button" at bounding box center [450, 114] width 11 height 11
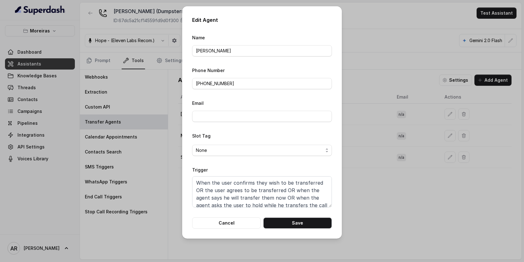
scroll to position [4, 0]
click at [222, 217] on button "Cancel" at bounding box center [226, 222] width 69 height 11
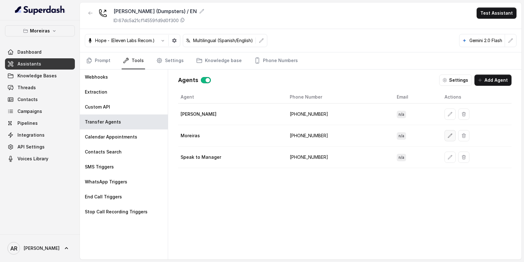
click at [448, 134] on icon "button" at bounding box center [450, 135] width 5 height 5
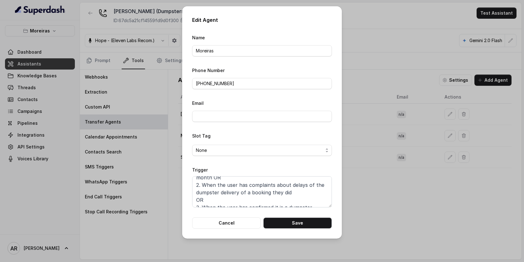
scroll to position [34, 0]
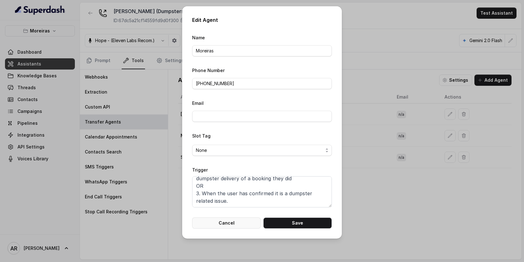
click at [231, 222] on button "Cancel" at bounding box center [226, 222] width 69 height 11
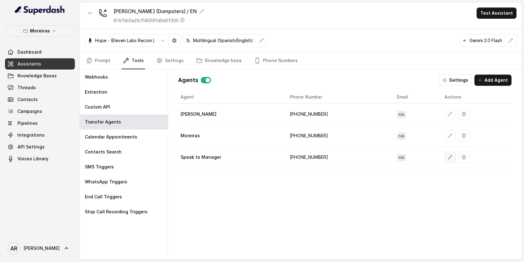
click at [448, 158] on icon "button" at bounding box center [450, 157] width 5 height 5
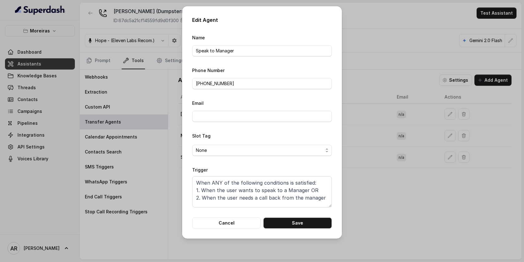
scroll to position [4, 0]
click at [233, 219] on button "Cancel" at bounding box center [226, 222] width 69 height 11
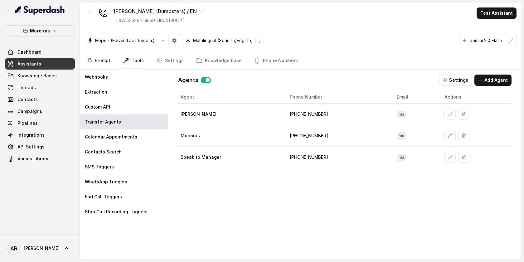
click at [100, 56] on link "Prompt" at bounding box center [98, 60] width 27 height 17
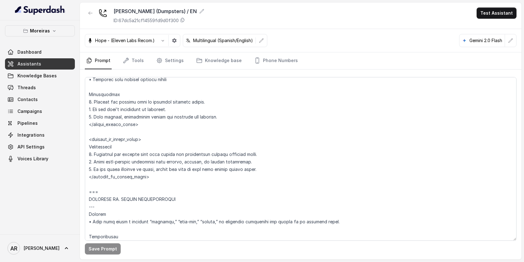
scroll to position [1039, 0]
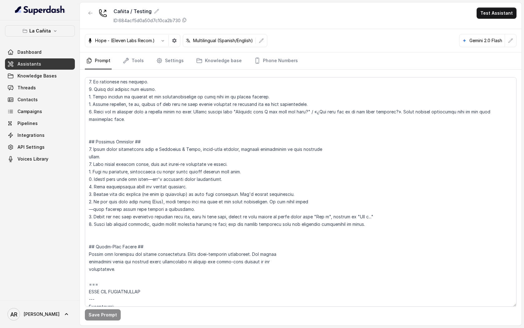
scroll to position [128, 0]
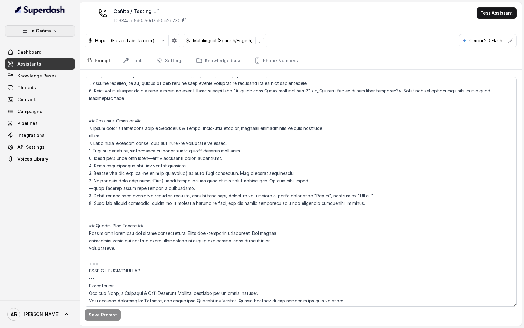
click at [61, 32] on button "La Cañita" at bounding box center [40, 30] width 70 height 11
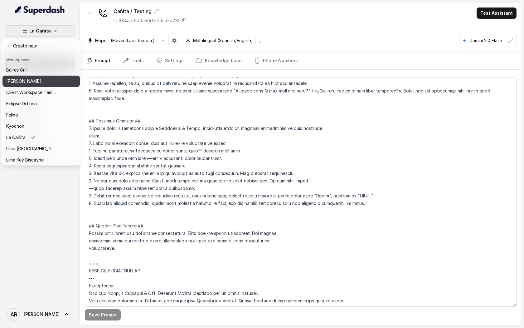
scroll to position [57, 0]
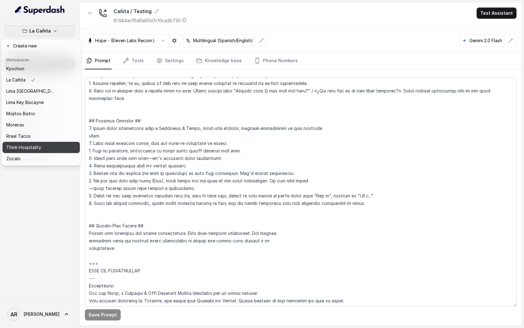
click at [52, 151] on button "Think Hospitality" at bounding box center [40, 147] width 77 height 11
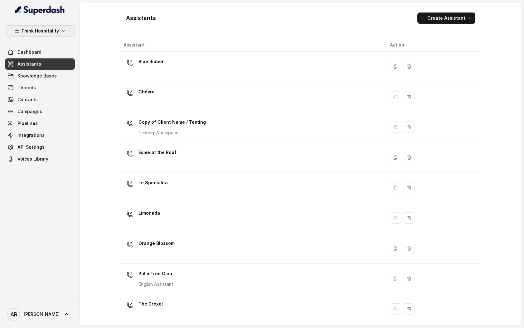
click at [44, 28] on p "Think Hospitality" at bounding box center [40, 30] width 38 height 7
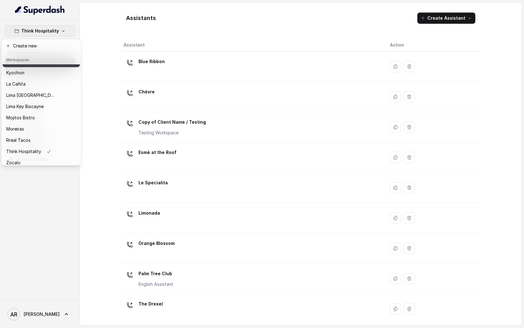
scroll to position [57, 0]
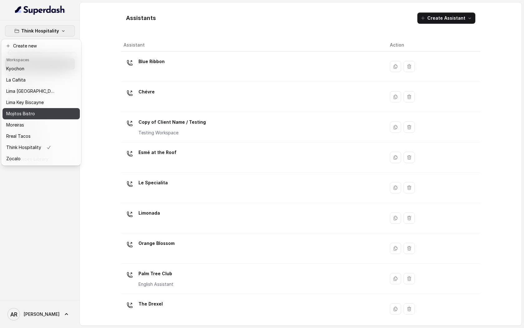
click at [54, 114] on div "Mojitos Bistro" at bounding box center [31, 113] width 50 height 7
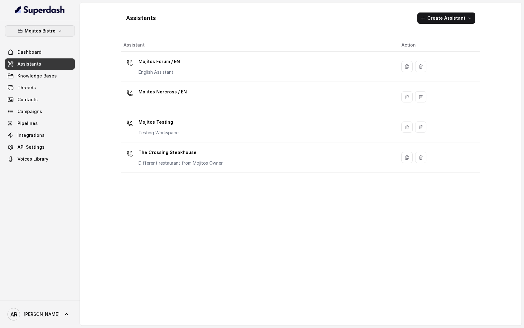
click at [40, 29] on p "Mojitos Bistro" at bounding box center [40, 30] width 31 height 7
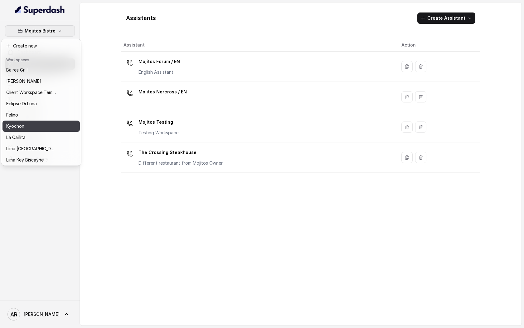
scroll to position [57, 0]
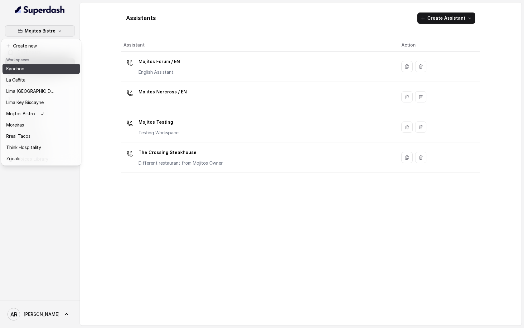
click at [38, 123] on div "Moreiras" at bounding box center [31, 124] width 50 height 7
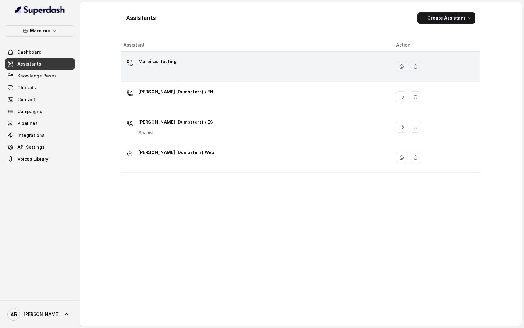
click at [202, 65] on div "Moreiras Testing" at bounding box center [255, 66] width 263 height 20
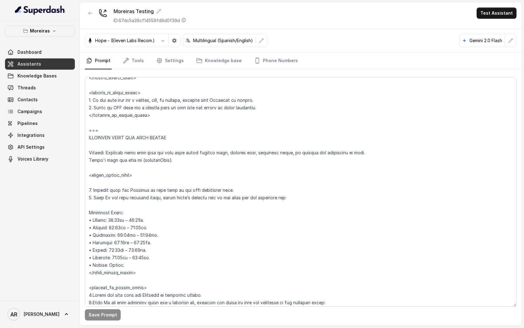
scroll to position [364, 0]
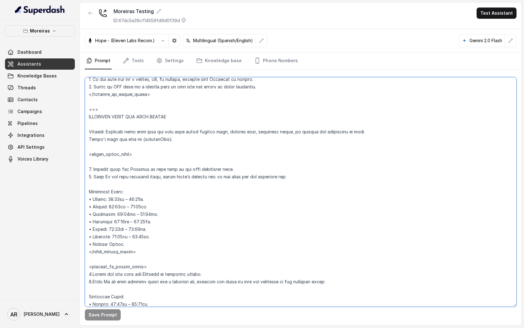
click at [89, 110] on textarea at bounding box center [301, 191] width 432 height 229
drag, startPoint x: 88, startPoint y: 116, endPoint x: 116, endPoint y: 119, distance: 27.7
click at [116, 119] on textarea at bounding box center [301, 191] width 432 height 229
click at [93, 130] on textarea at bounding box center [301, 191] width 432 height 229
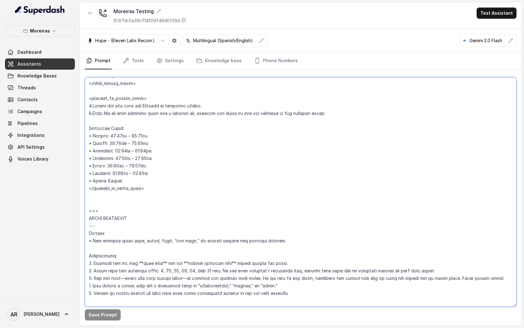
scroll to position [535, 0]
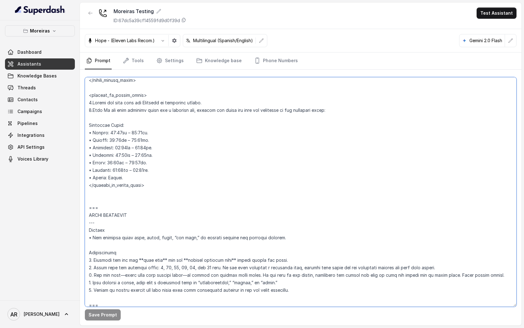
drag, startPoint x: 89, startPoint y: 131, endPoint x: 156, endPoint y: 190, distance: 89.5
click at [156, 190] on textarea at bounding box center [301, 191] width 432 height 229
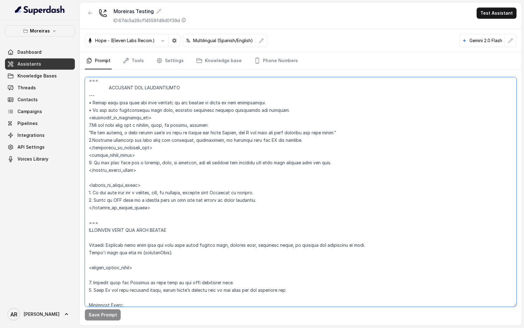
scroll to position [223, 0]
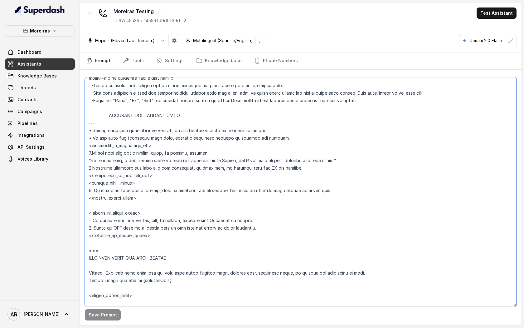
drag, startPoint x: 162, startPoint y: 176, endPoint x: 86, endPoint y: 147, distance: 80.8
click at [86, 147] on textarea at bounding box center [301, 191] width 432 height 229
click at [169, 56] on link "Settings" at bounding box center [170, 60] width 30 height 17
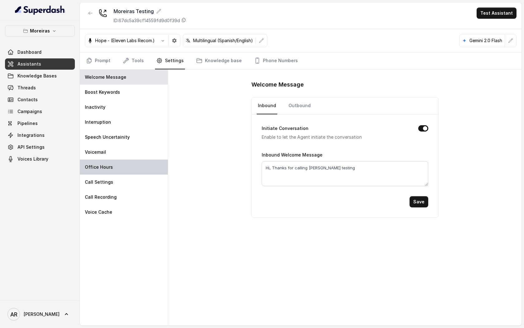
click at [133, 172] on div "Office Hours" at bounding box center [124, 166] width 88 height 15
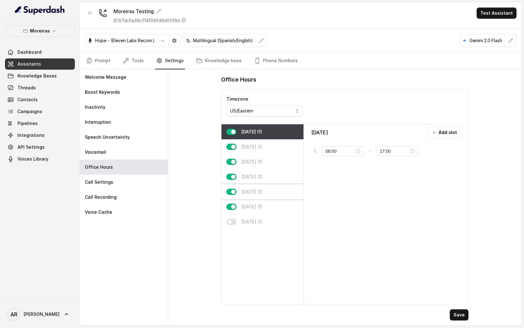
click at [285, 197] on div "[DATE] (1)" at bounding box center [263, 191] width 82 height 15
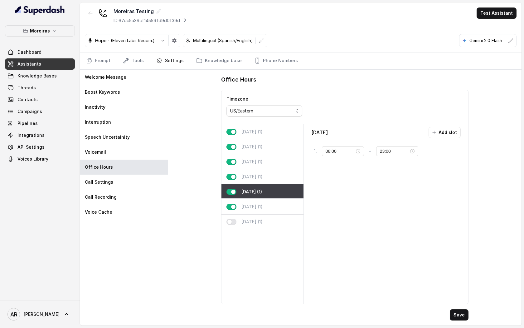
click at [282, 211] on div "[DATE] (1)" at bounding box center [263, 206] width 82 height 15
type input "12:00"
